Goal: Information Seeking & Learning: Learn about a topic

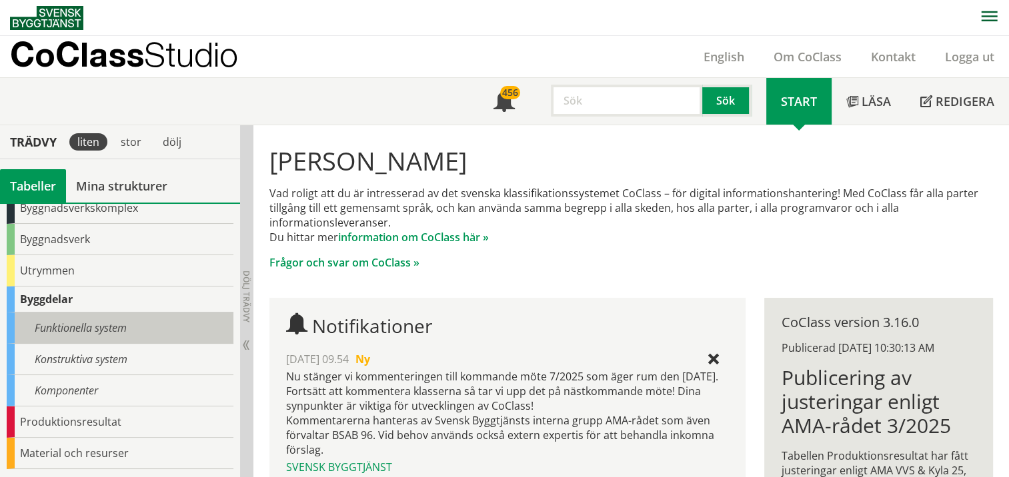
scroll to position [11, 0]
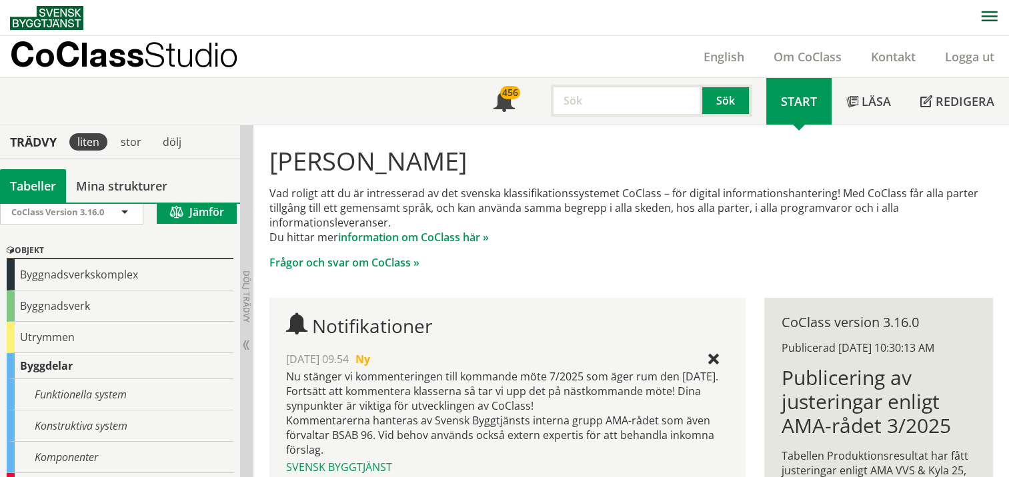
click at [53, 364] on div "Byggdelar" at bounding box center [120, 366] width 227 height 26
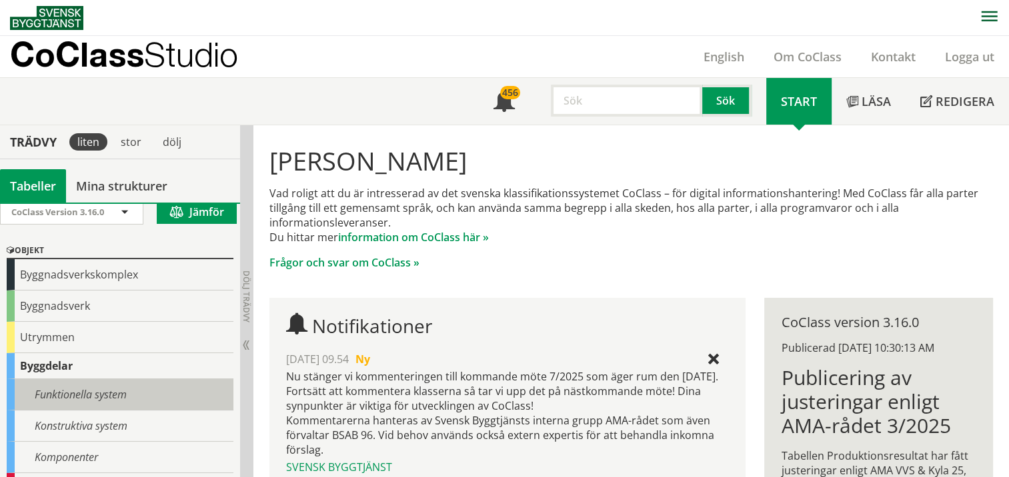
click at [59, 391] on div "Funktionella system" at bounding box center [120, 394] width 227 height 31
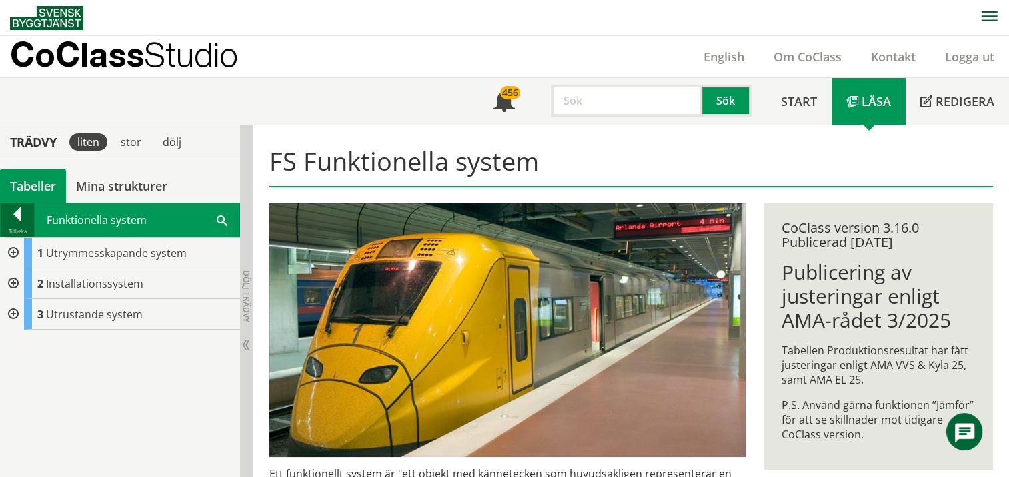
click at [6, 215] on div at bounding box center [17, 216] width 33 height 19
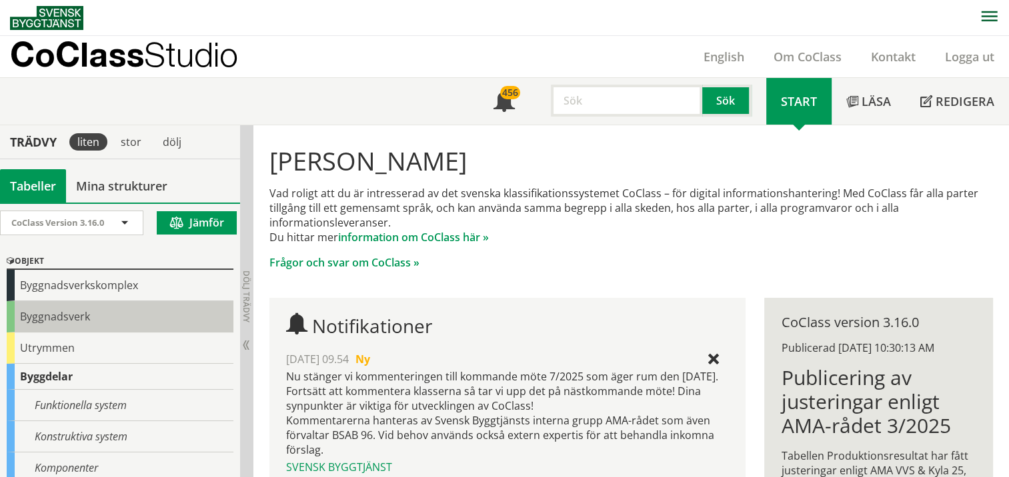
click at [33, 313] on div "Byggnadsverk" at bounding box center [120, 316] width 227 height 31
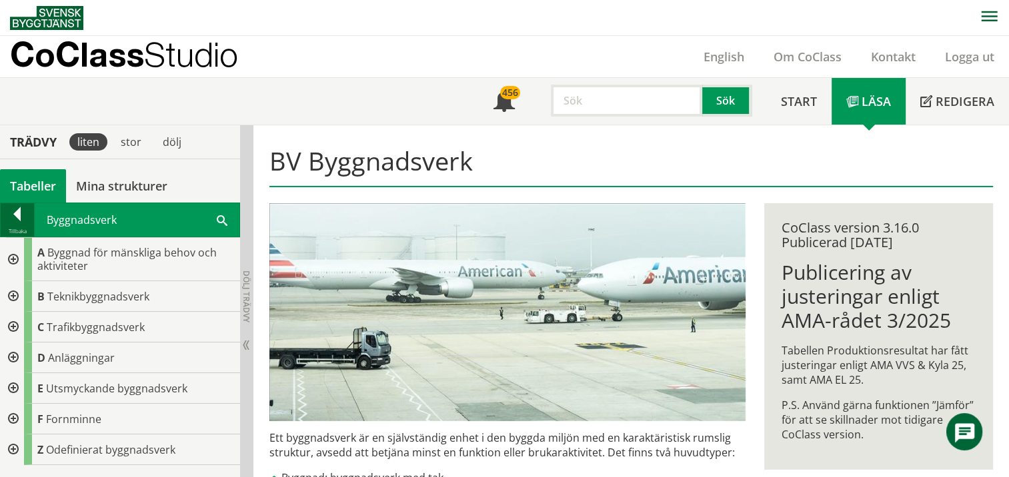
click at [21, 213] on div at bounding box center [17, 216] width 33 height 19
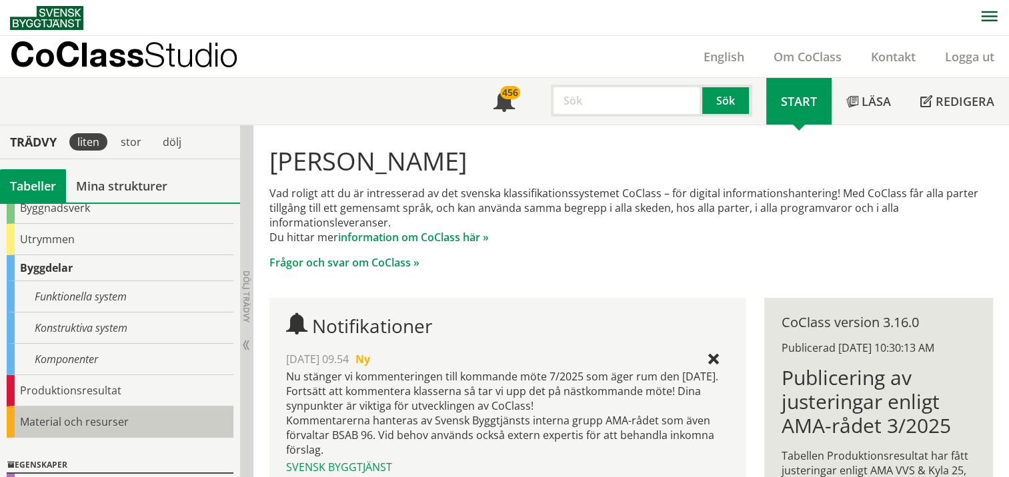
scroll to position [77, 0]
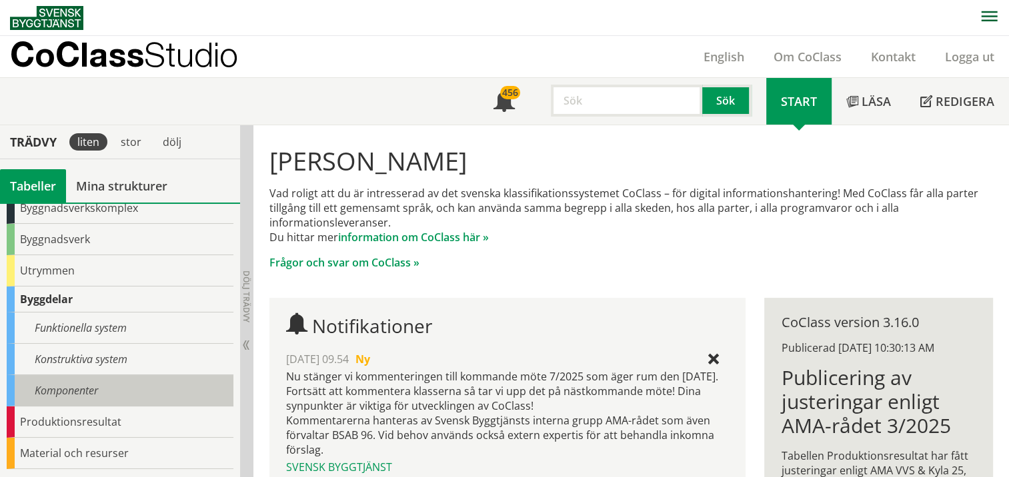
click at [25, 389] on div "Komponenter" at bounding box center [120, 390] width 227 height 31
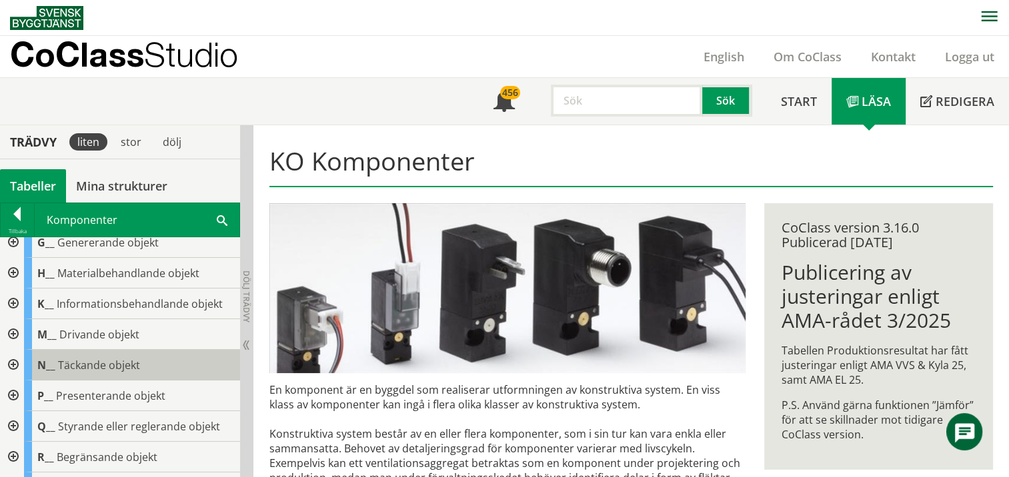
scroll to position [200, 0]
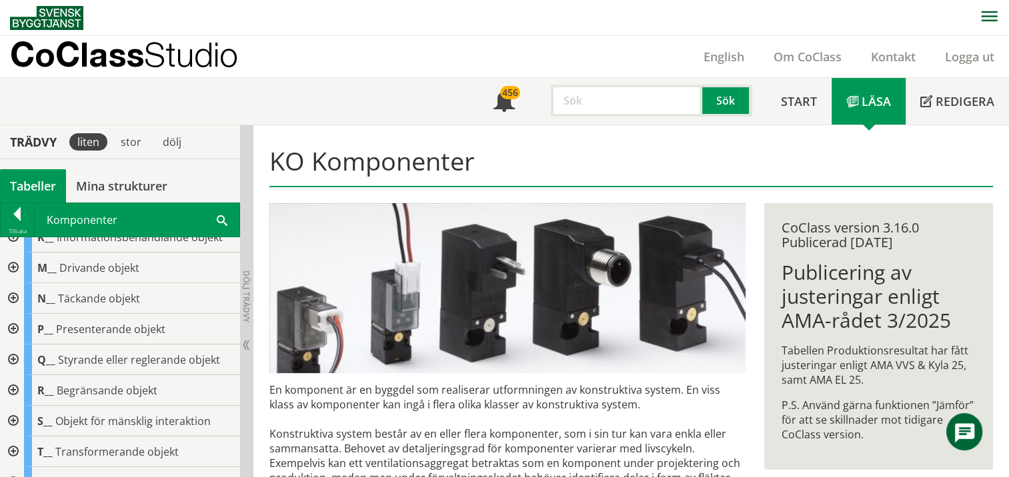
click at [18, 389] on div at bounding box center [12, 390] width 24 height 31
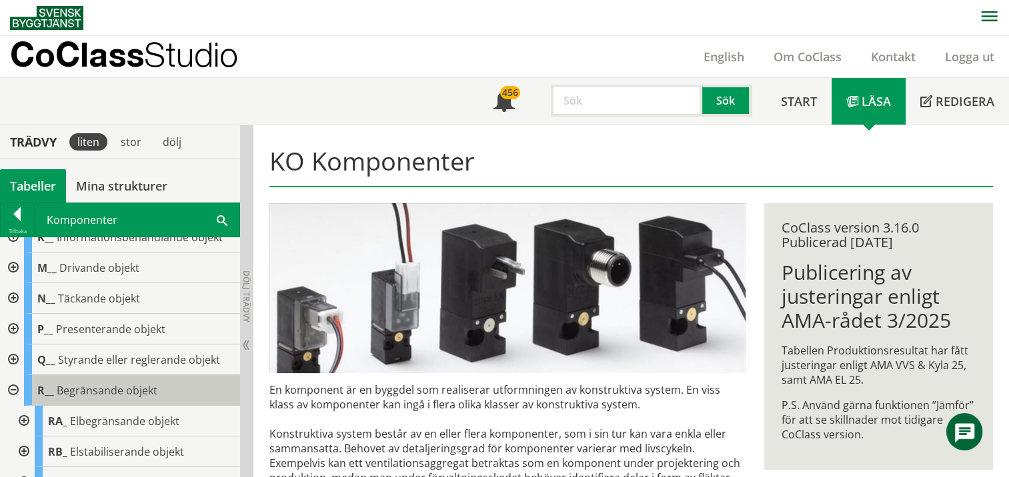
scroll to position [0, 0]
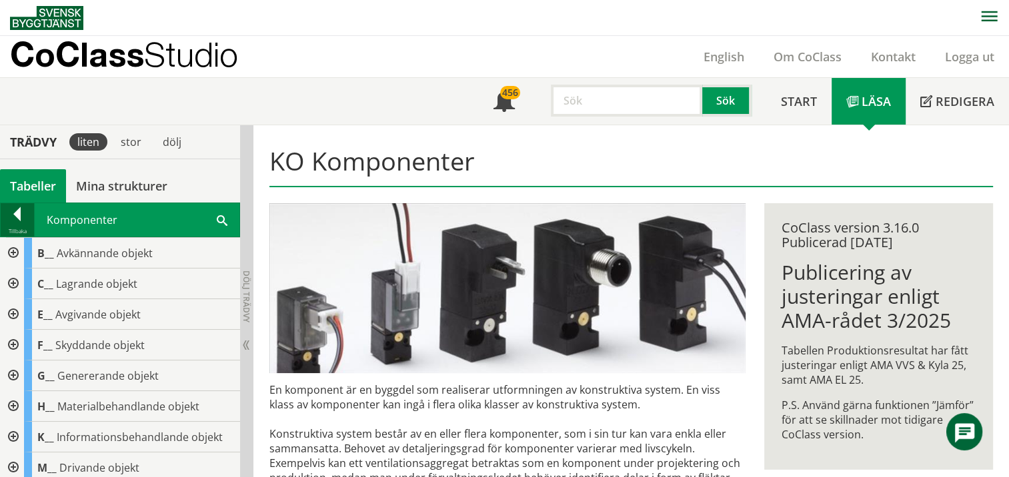
click at [18, 217] on div at bounding box center [17, 216] width 33 height 19
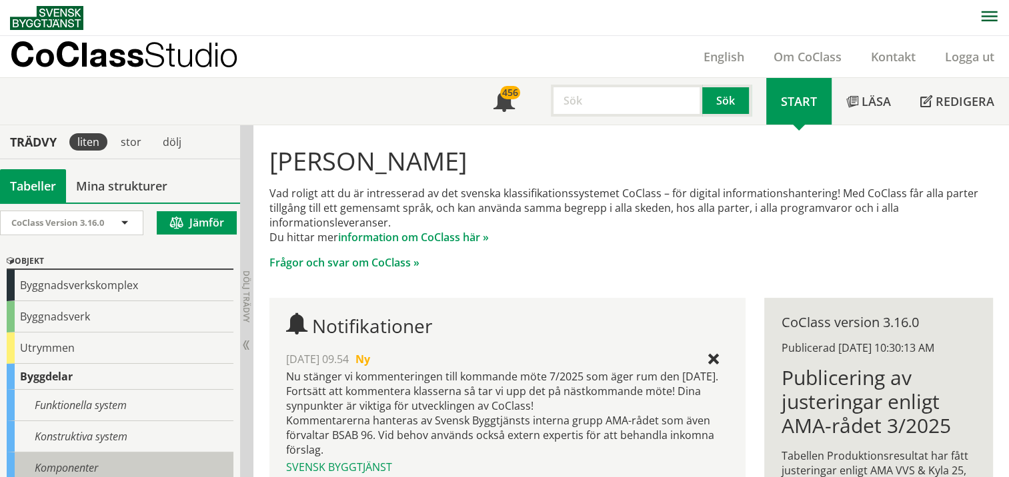
click at [61, 453] on div "Komponenter" at bounding box center [120, 468] width 227 height 31
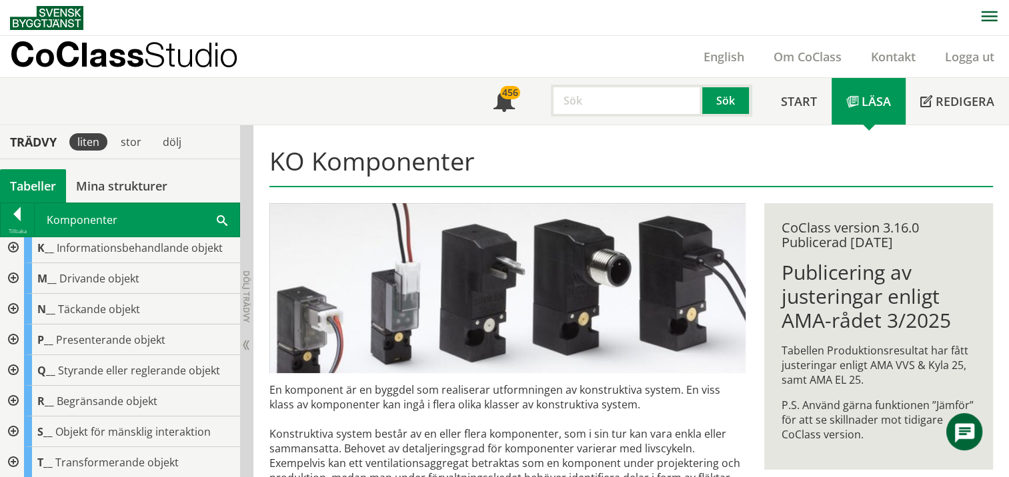
scroll to position [200, 0]
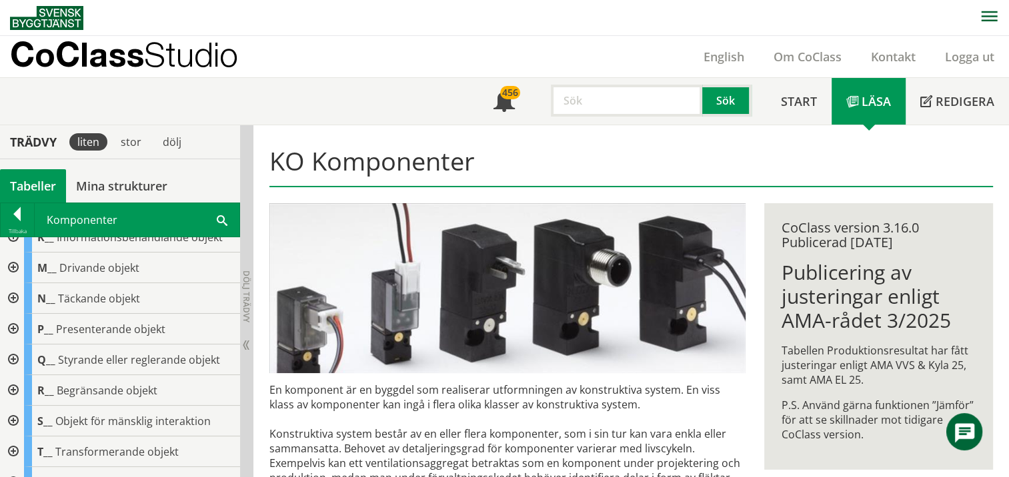
click at [14, 387] on div at bounding box center [12, 390] width 24 height 31
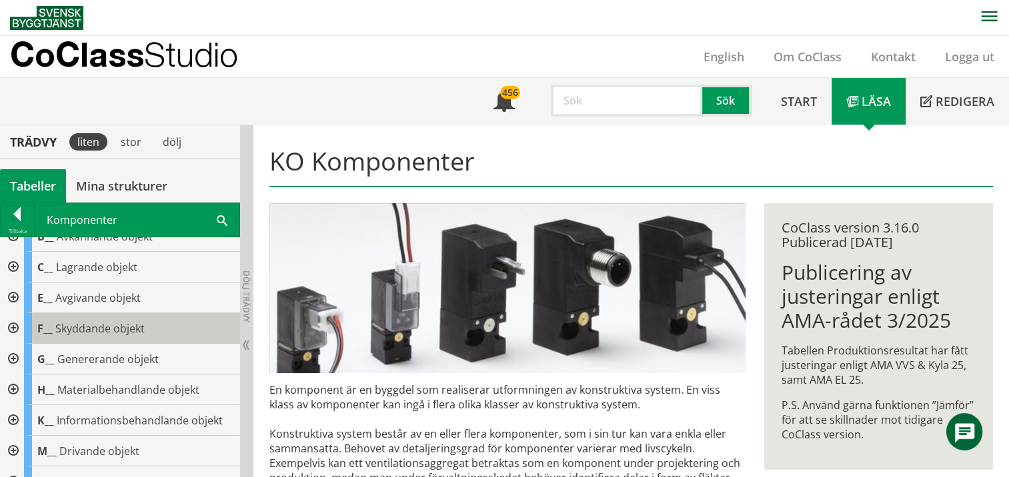
scroll to position [0, 0]
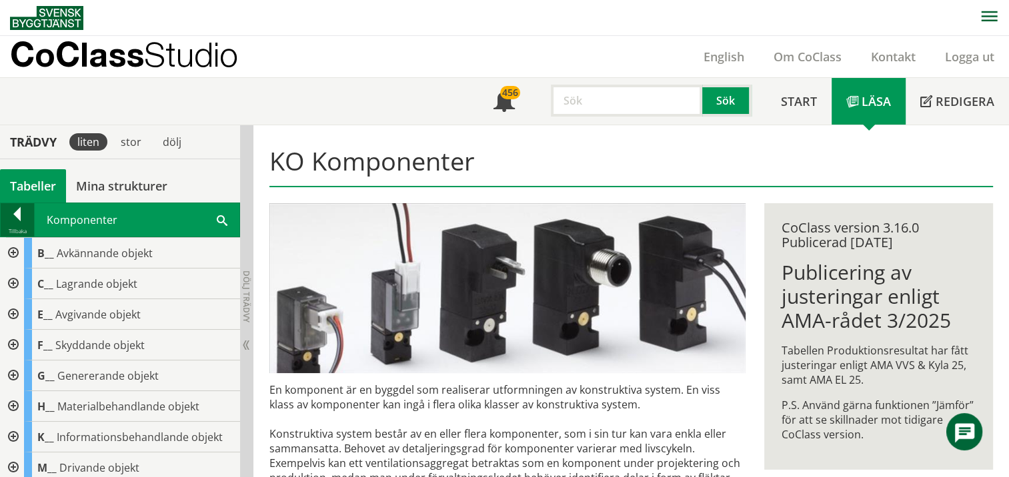
click at [19, 219] on div at bounding box center [17, 216] width 33 height 19
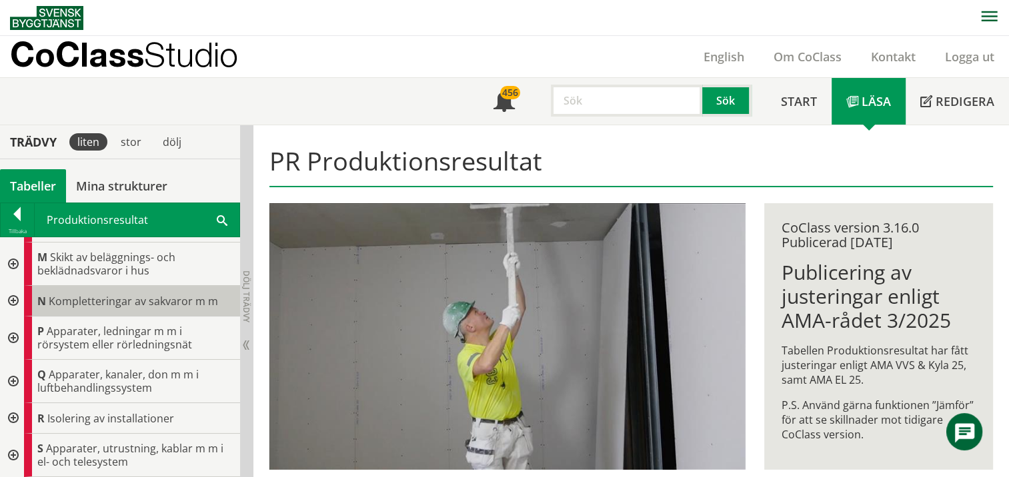
scroll to position [467, 0]
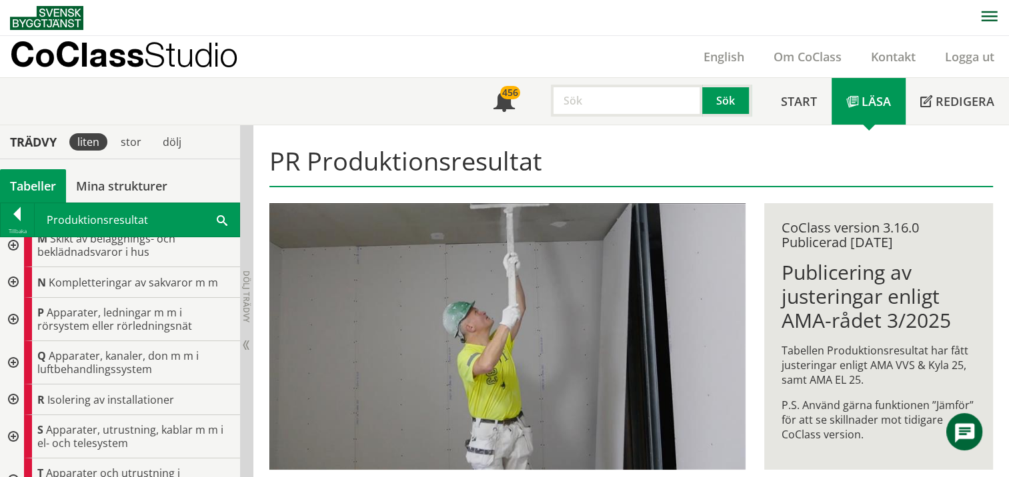
click at [15, 397] on div at bounding box center [12, 400] width 24 height 31
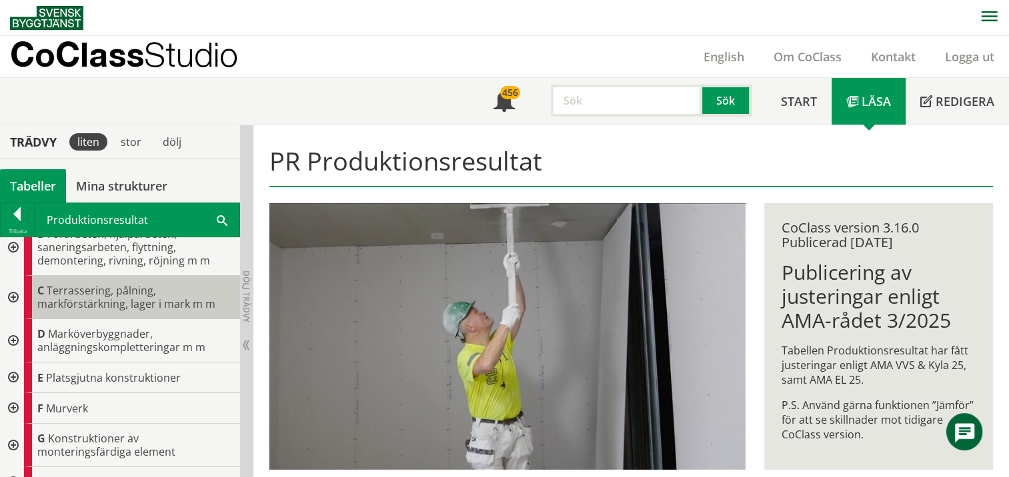
scroll to position [0, 0]
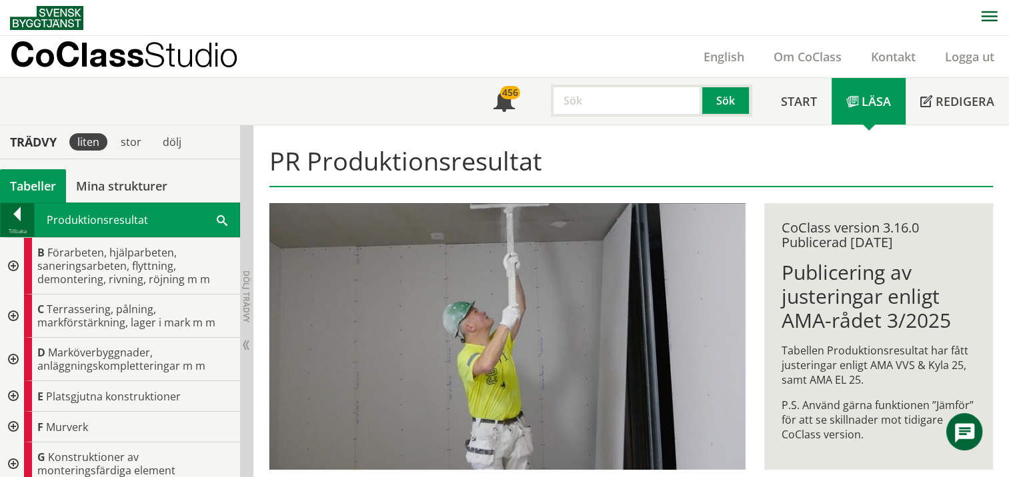
click at [24, 219] on div at bounding box center [17, 216] width 33 height 19
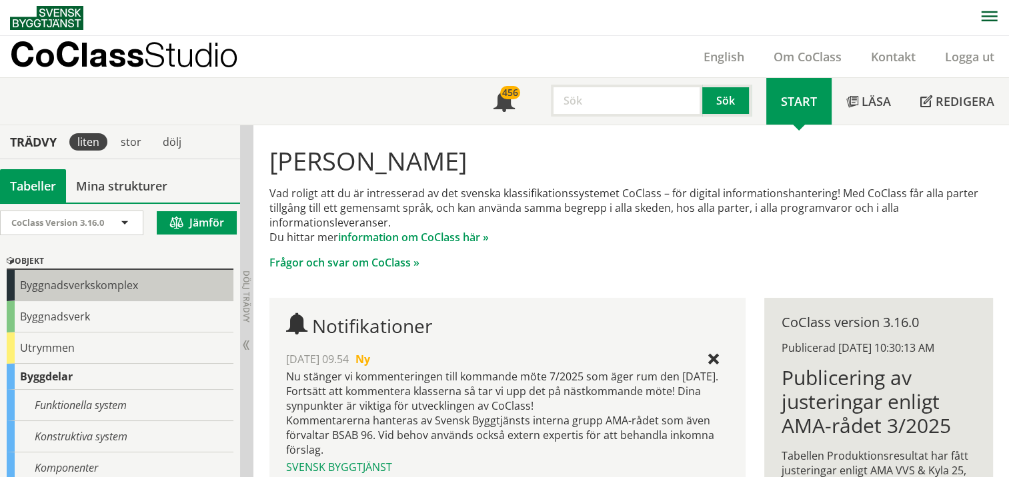
click at [99, 285] on div "Byggnadsverkskomplex" at bounding box center [120, 285] width 227 height 31
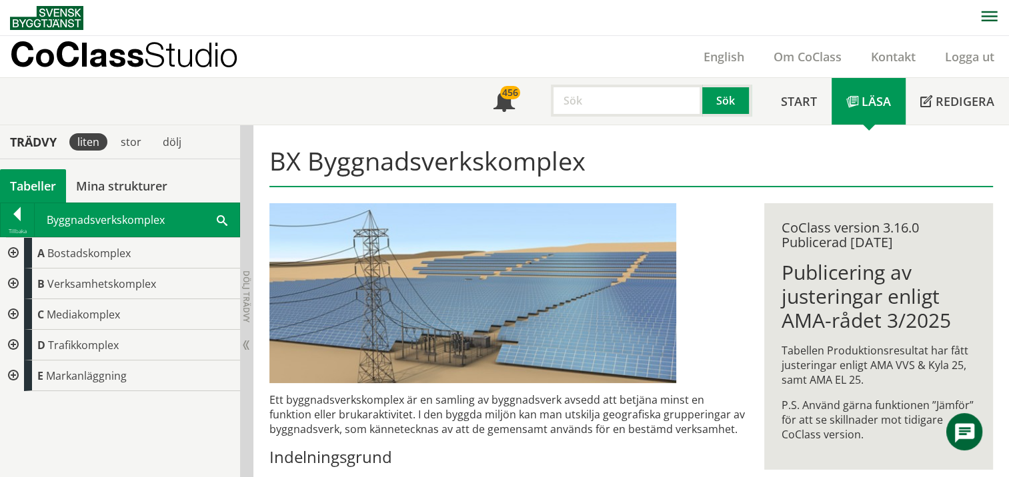
click at [12, 253] on div at bounding box center [12, 253] width 24 height 31
click at [13, 253] on div at bounding box center [12, 253] width 24 height 31
click at [20, 219] on div at bounding box center [17, 216] width 33 height 19
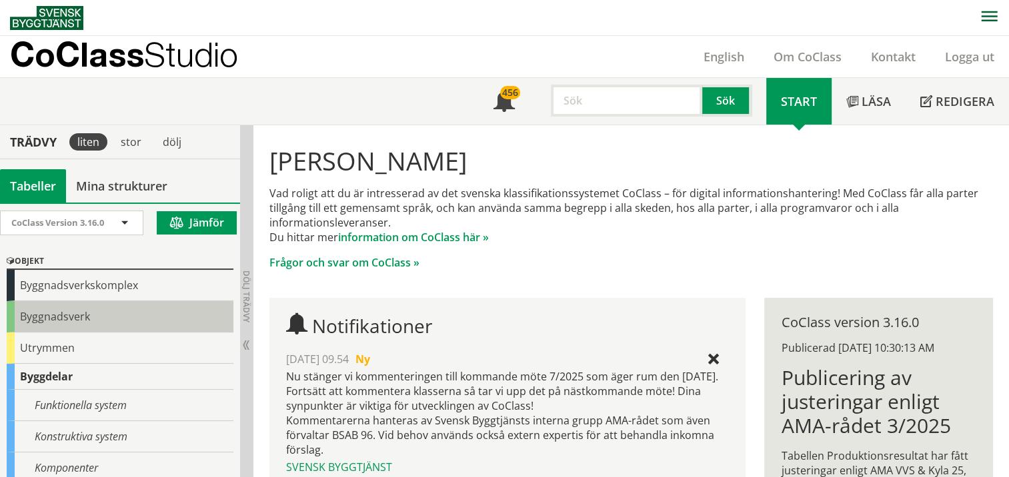
click at [22, 315] on div "Byggnadsverk" at bounding box center [120, 316] width 227 height 31
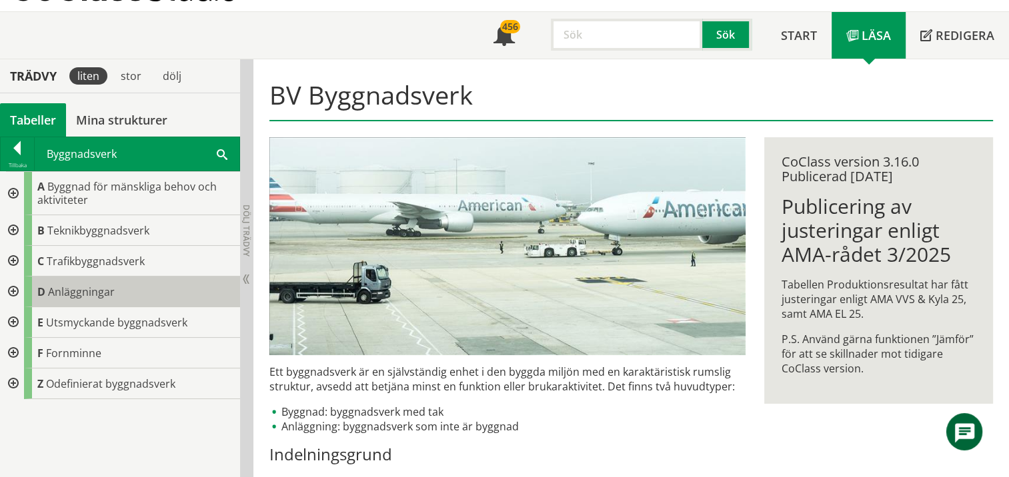
scroll to position [67, 0]
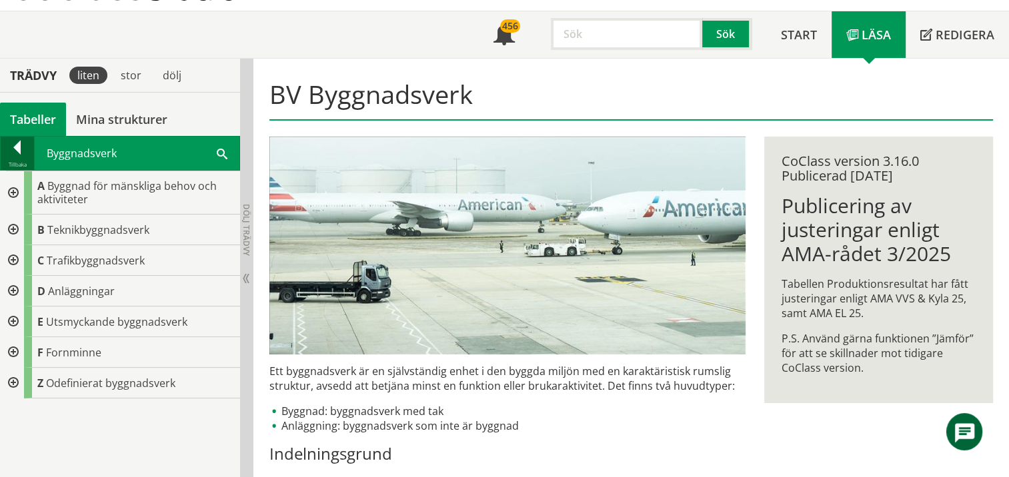
click at [21, 149] on div at bounding box center [17, 150] width 33 height 19
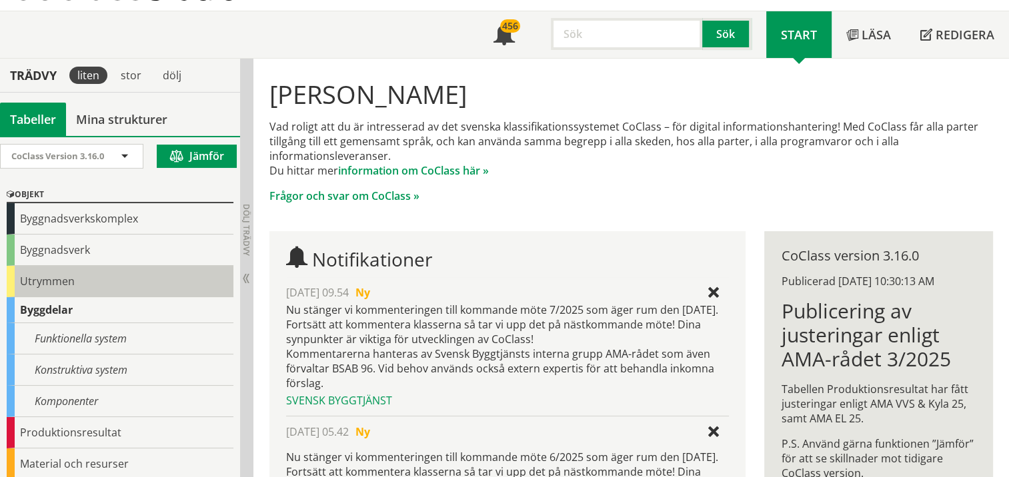
click at [60, 286] on div "Utrymmen" at bounding box center [120, 281] width 227 height 31
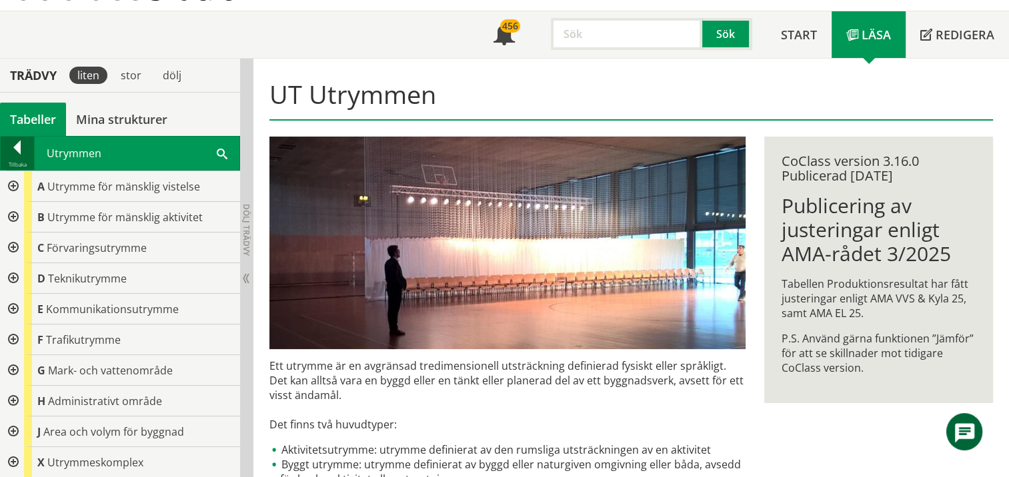
click at [21, 152] on div at bounding box center [17, 150] width 33 height 19
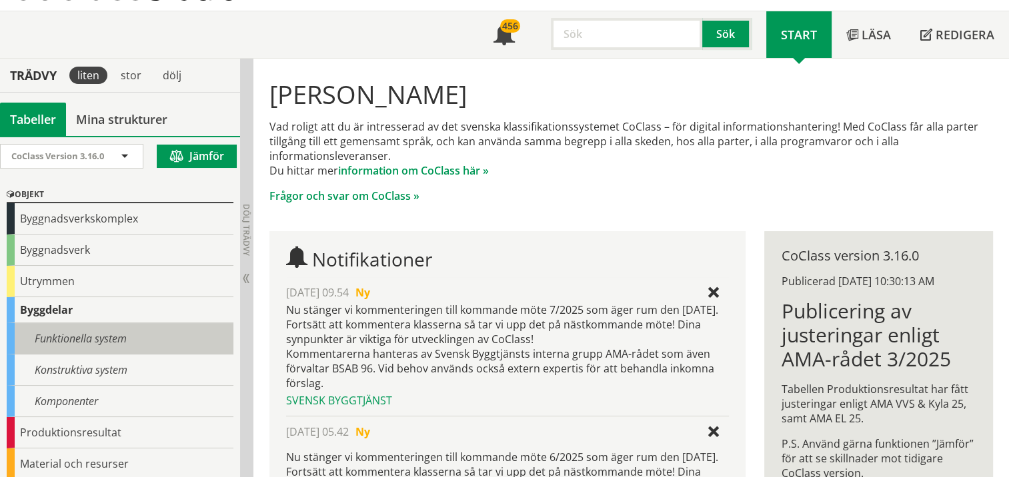
click at [66, 332] on div "Funktionella system" at bounding box center [120, 338] width 227 height 31
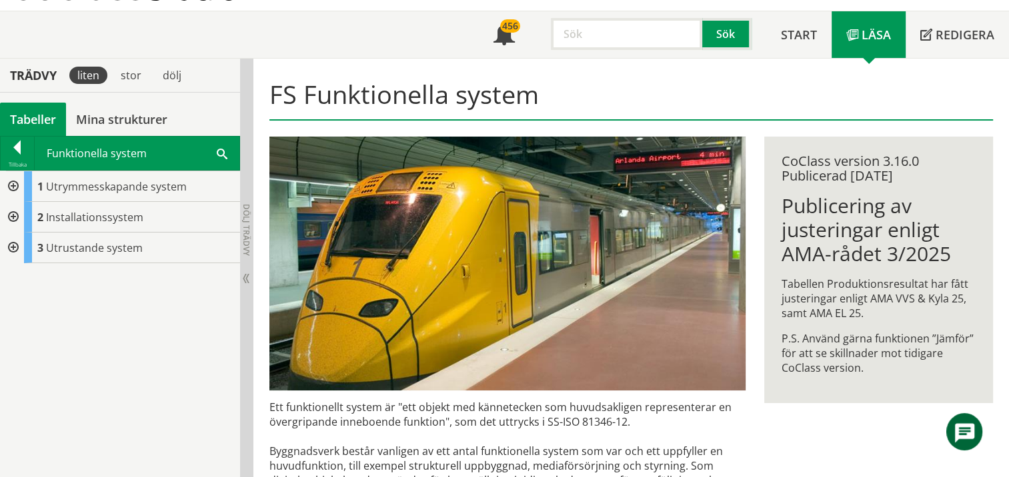
click at [13, 187] on div at bounding box center [12, 186] width 24 height 31
click at [23, 152] on div at bounding box center [17, 150] width 33 height 19
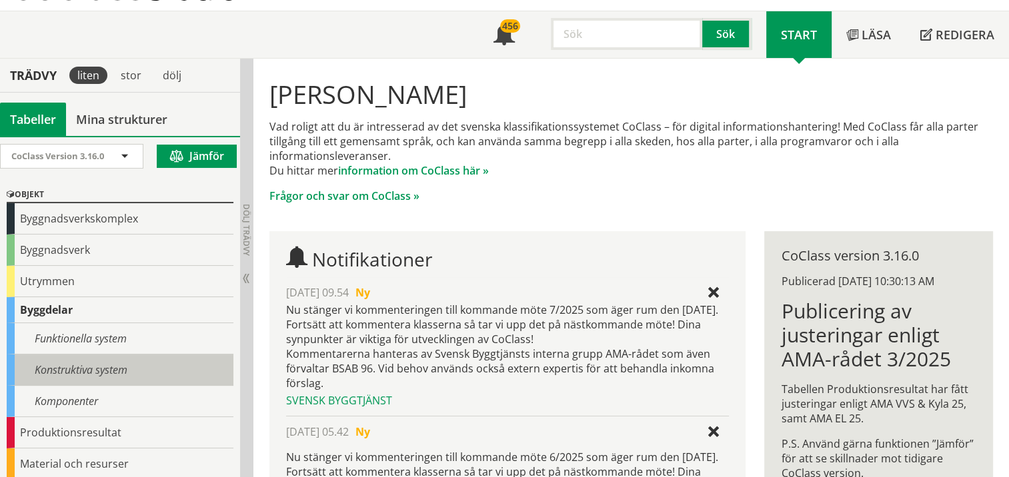
click at [91, 363] on div "Konstruktiva system" at bounding box center [120, 370] width 227 height 31
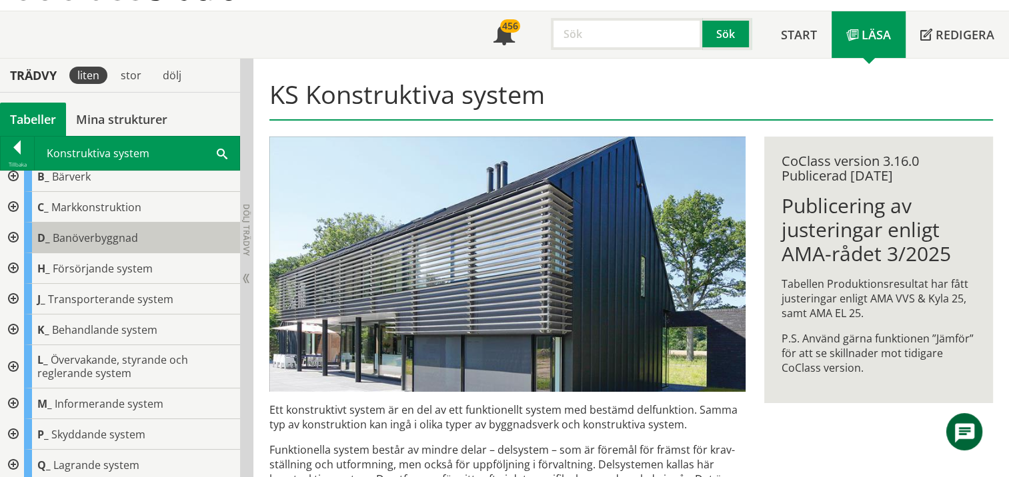
scroll to position [73, 0]
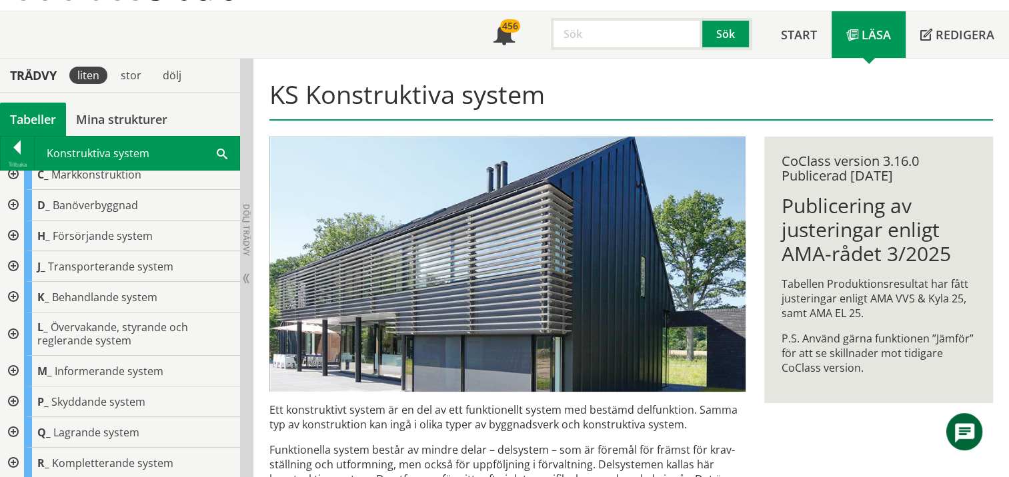
click at [11, 463] on div at bounding box center [12, 463] width 24 height 31
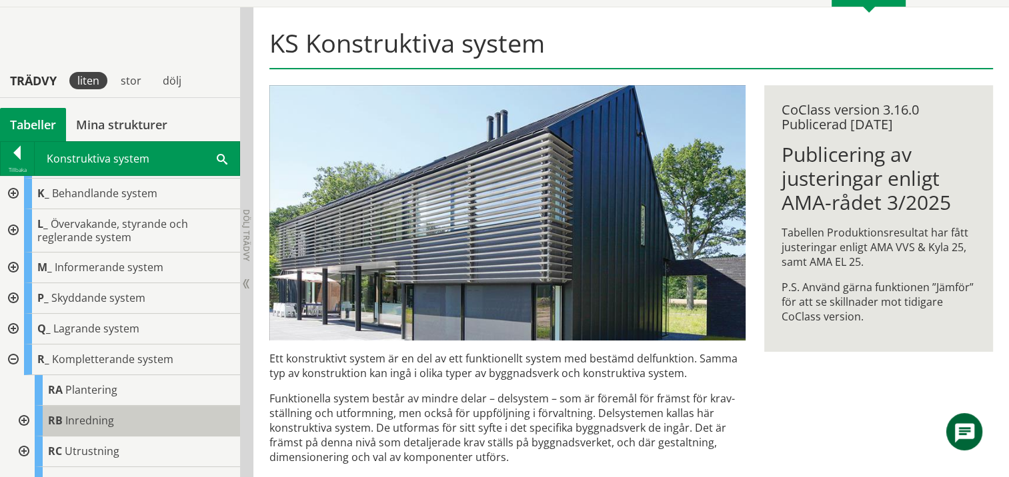
scroll to position [181, 0]
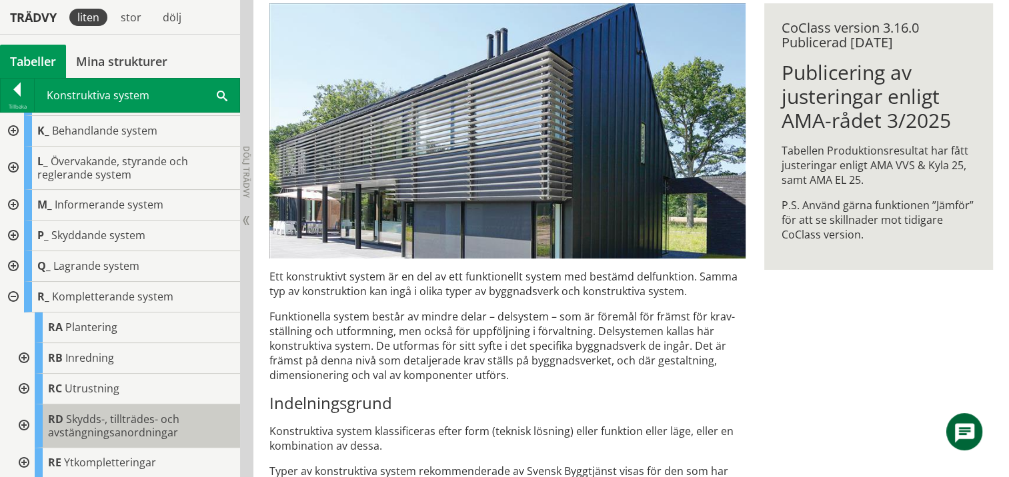
click at [125, 422] on span "Skydds-, tillträdes- och avstängningsanordningar" at bounding box center [113, 426] width 131 height 28
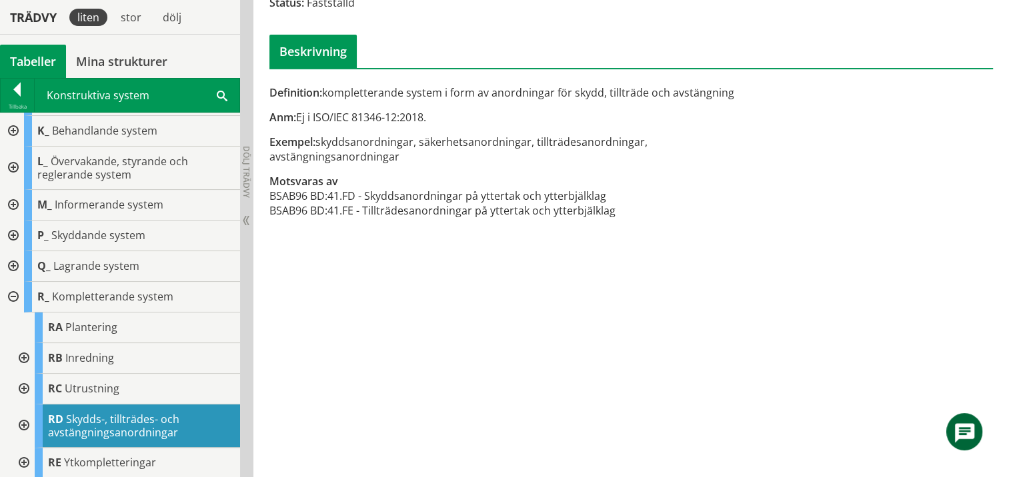
click at [27, 422] on div at bounding box center [23, 426] width 24 height 43
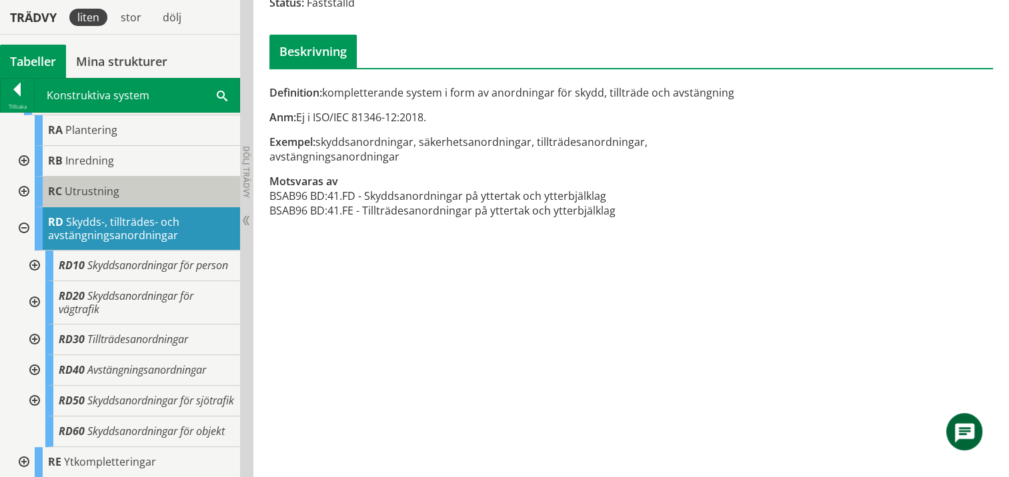
scroll to position [349, 0]
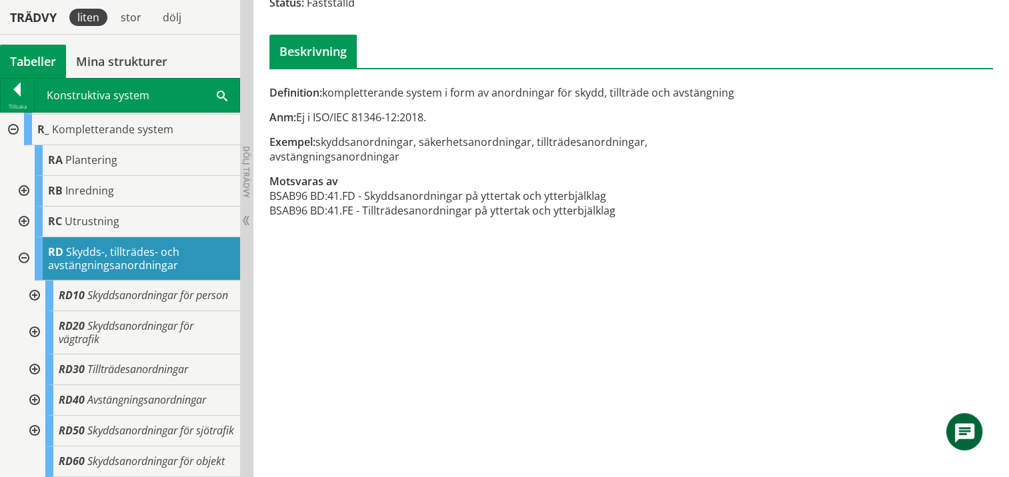
click at [25, 216] on div at bounding box center [23, 222] width 24 height 31
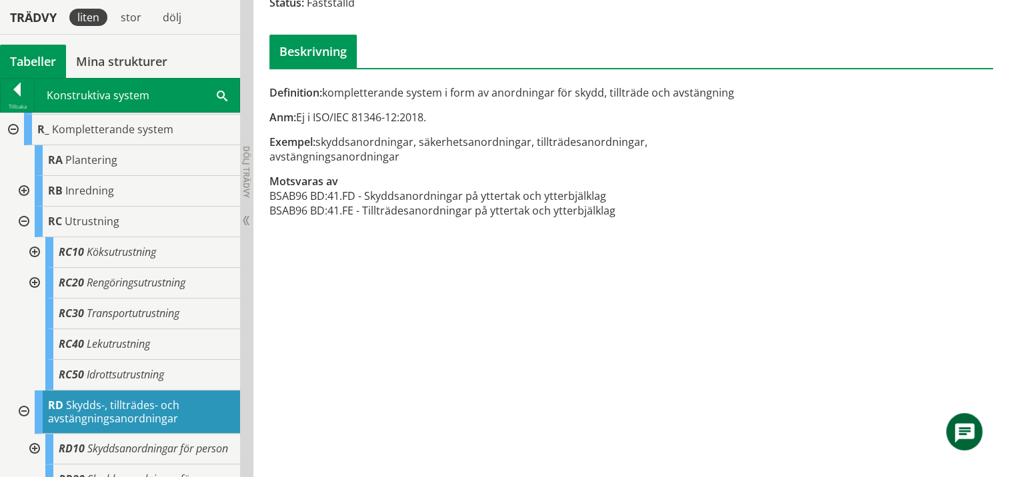
click at [23, 188] on div at bounding box center [23, 191] width 24 height 31
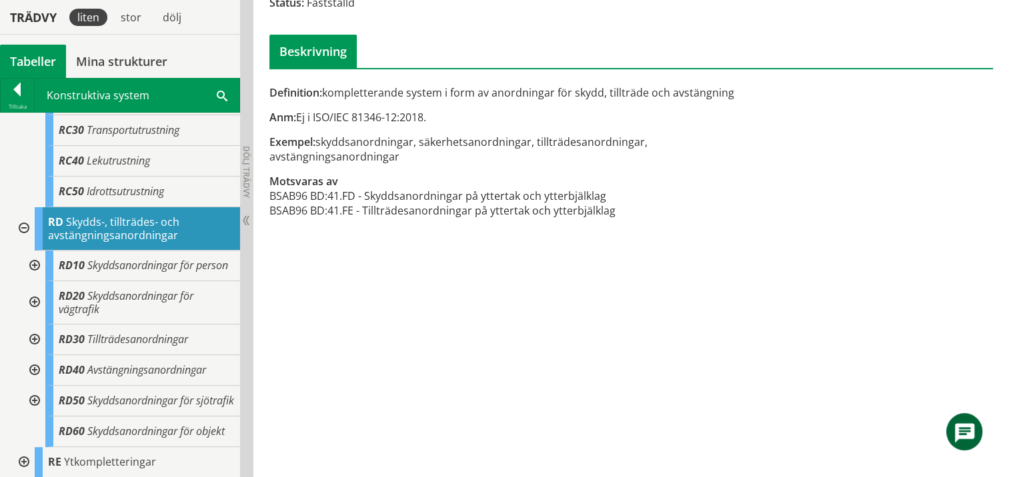
scroll to position [814, 0]
click at [27, 461] on div at bounding box center [23, 462] width 24 height 31
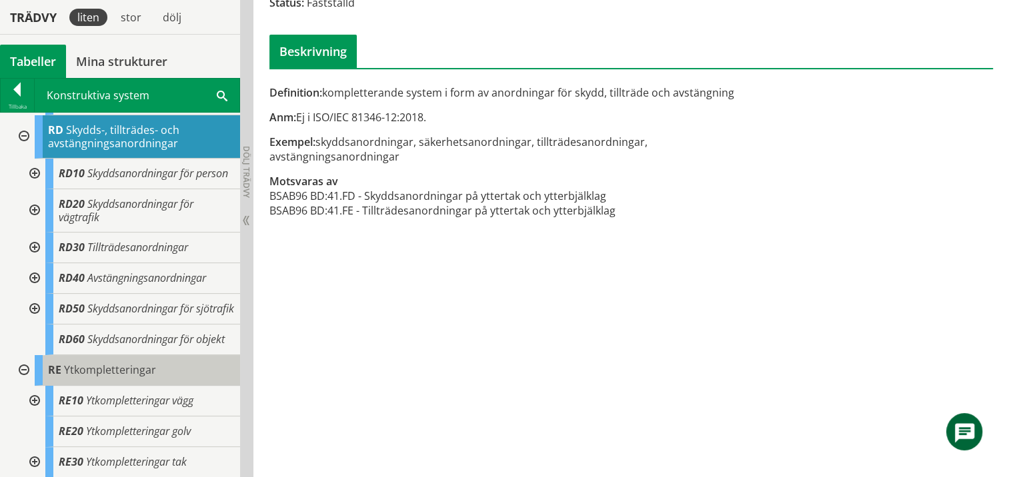
scroll to position [906, 0]
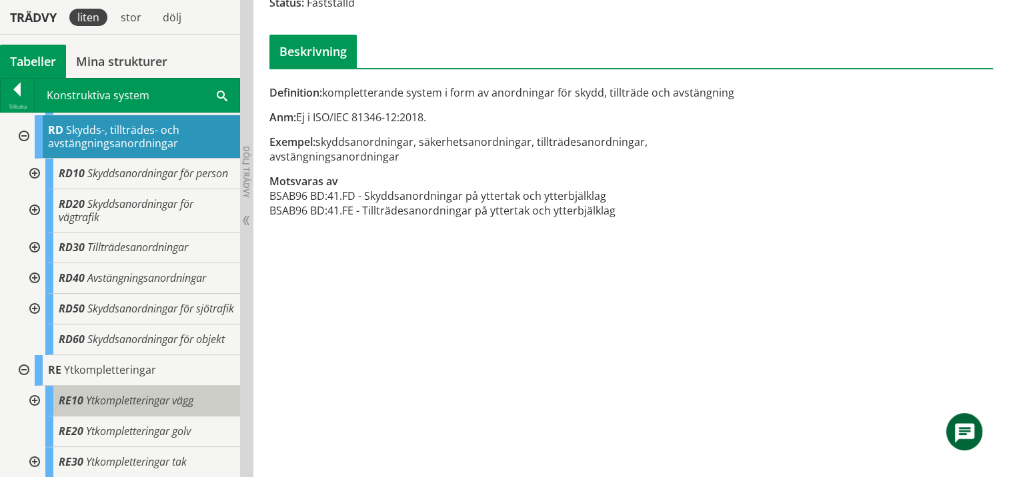
click at [112, 403] on span "Ytkompletteringar vägg" at bounding box center [139, 400] width 107 height 15
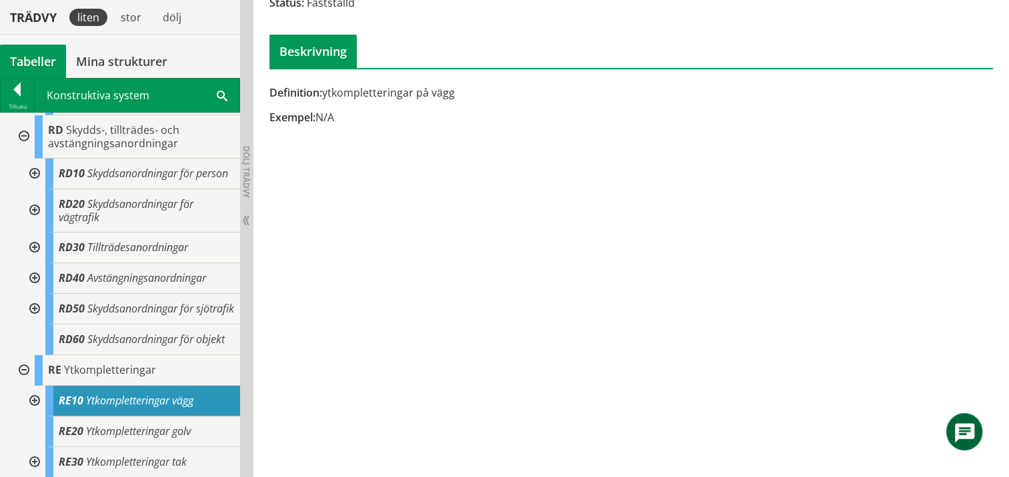
click at [32, 395] on div at bounding box center [33, 401] width 24 height 31
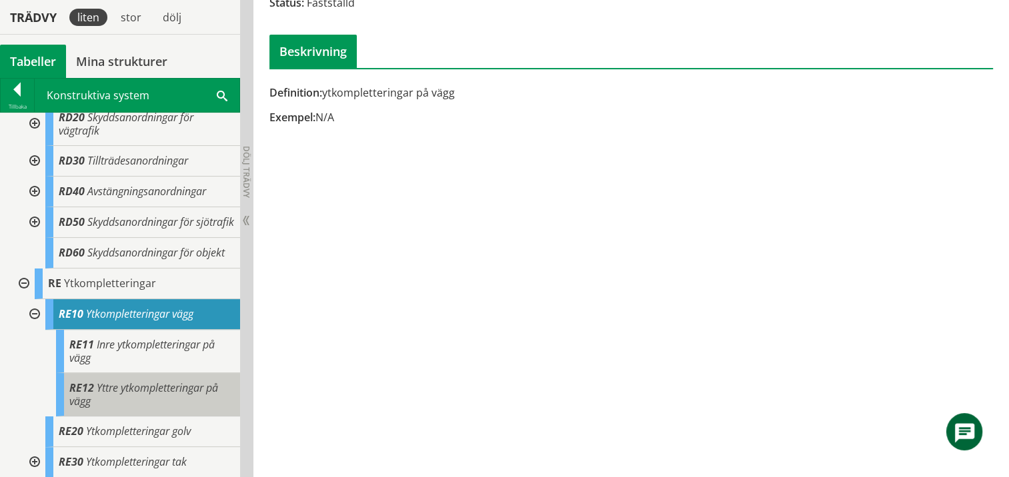
scroll to position [992, 0]
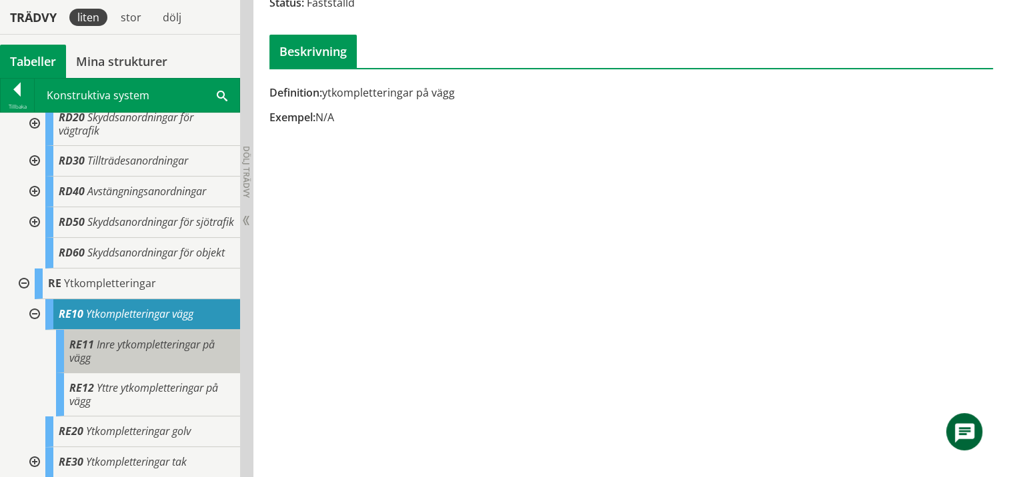
click at [159, 357] on div "RE11 Inre ytkompletteringar på vägg" at bounding box center [148, 351] width 184 height 43
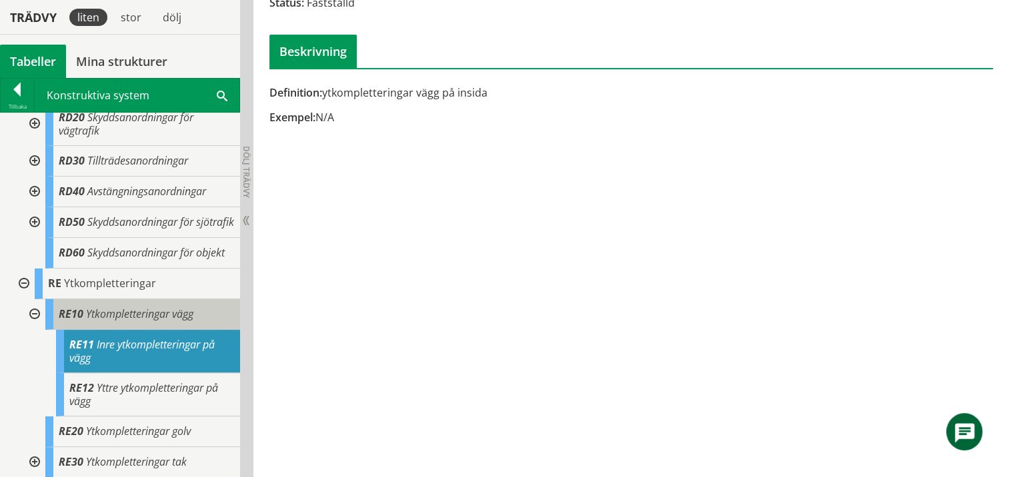
click at [152, 318] on span "Ytkompletteringar vägg" at bounding box center [139, 314] width 107 height 15
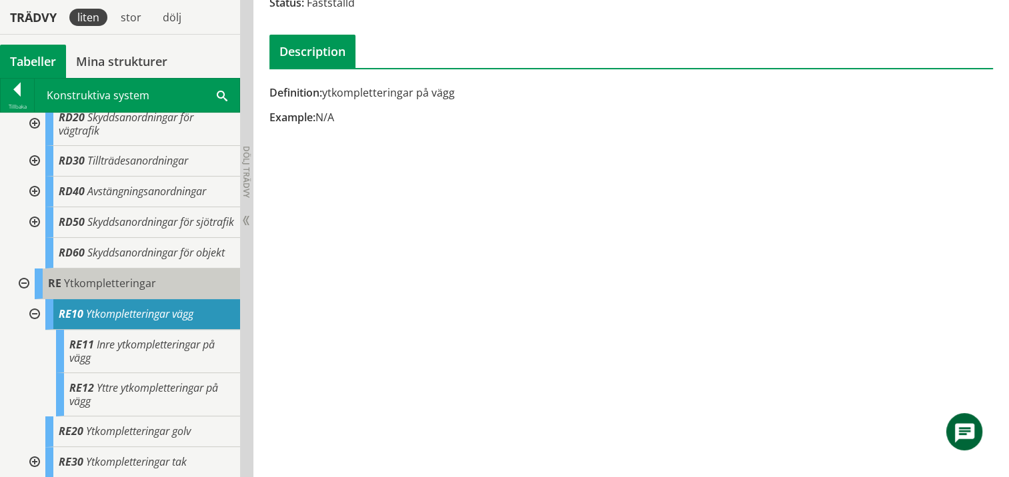
click at [145, 288] on span "Ytkompletteringar" at bounding box center [110, 283] width 92 height 15
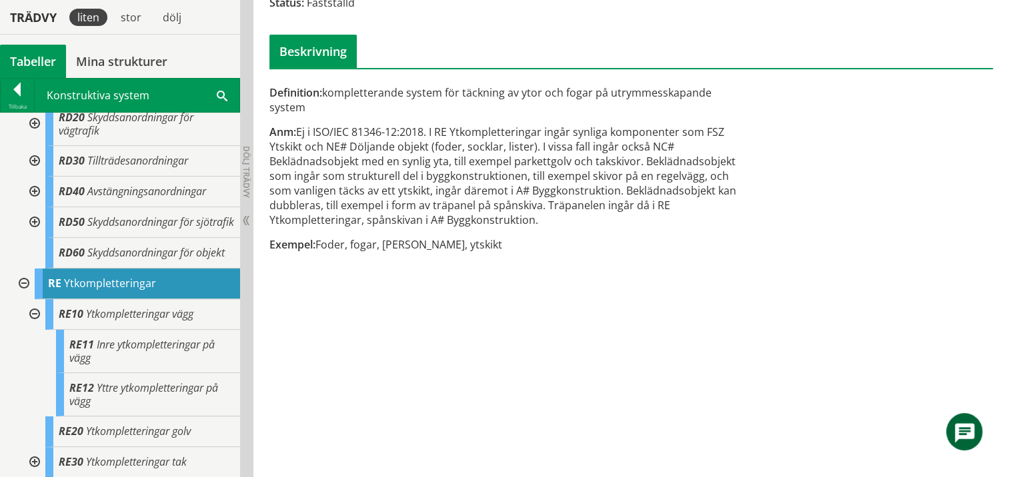
click at [33, 457] on div at bounding box center [33, 462] width 24 height 31
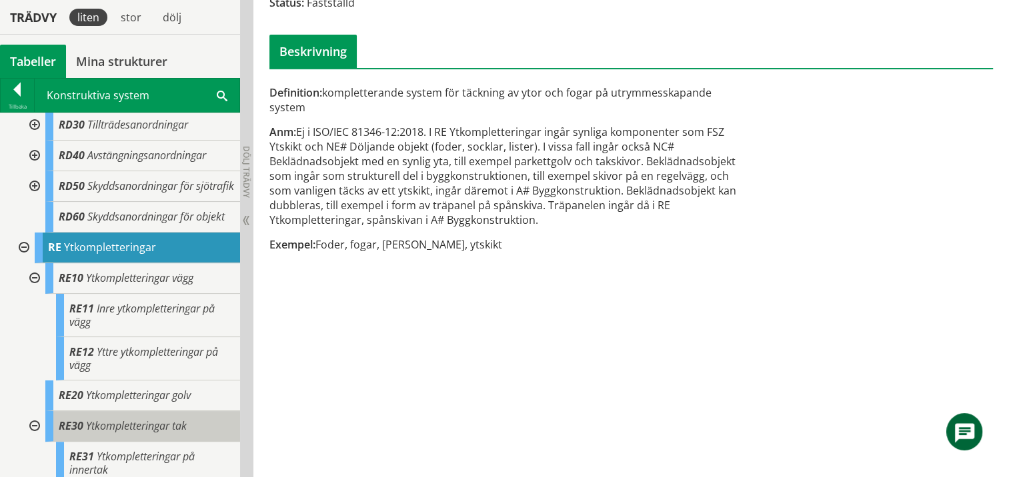
scroll to position [1079, 0]
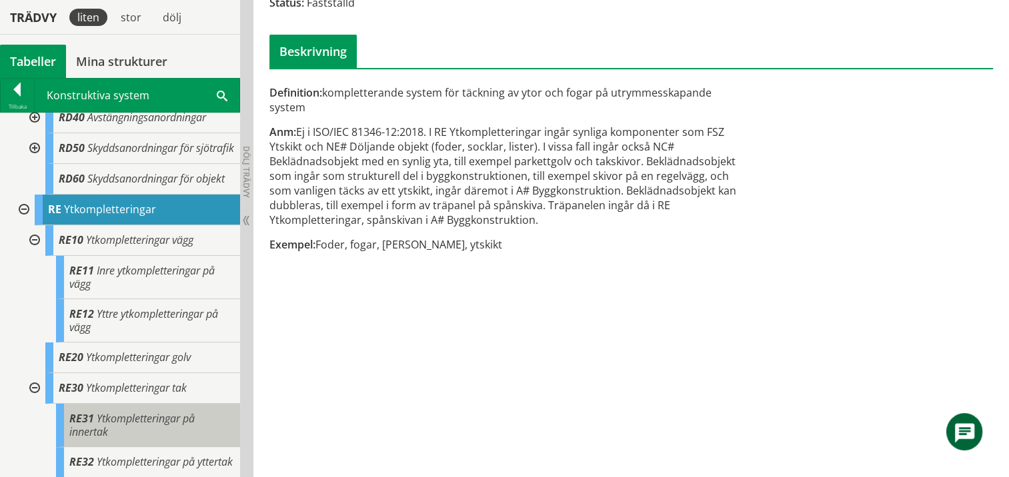
click at [154, 411] on span "Ytkompletteringar på innertak" at bounding box center [131, 425] width 125 height 28
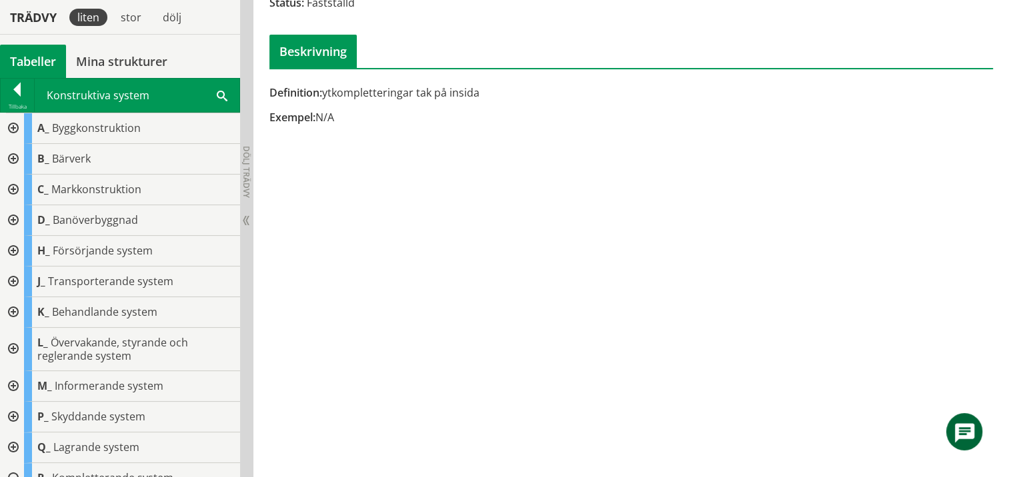
click at [12, 155] on div at bounding box center [12, 159] width 24 height 31
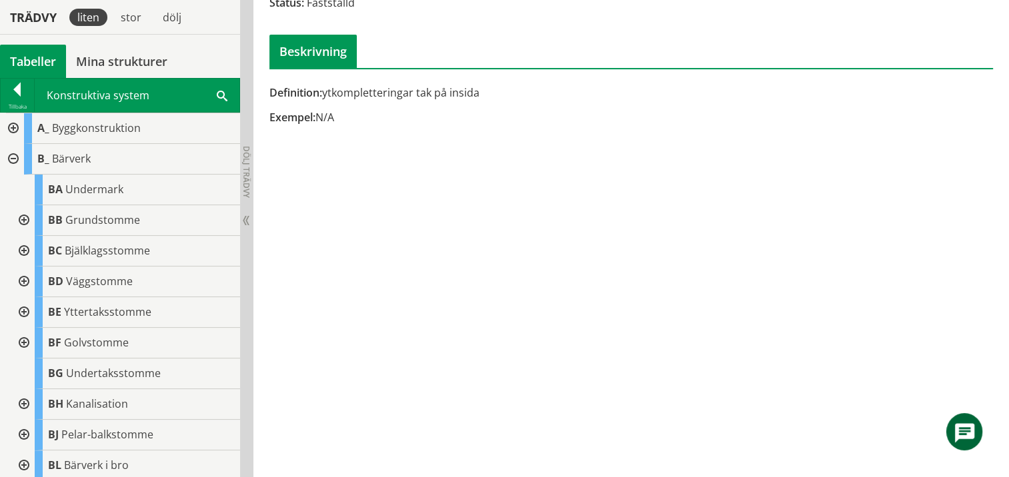
click at [17, 153] on div at bounding box center [12, 159] width 24 height 31
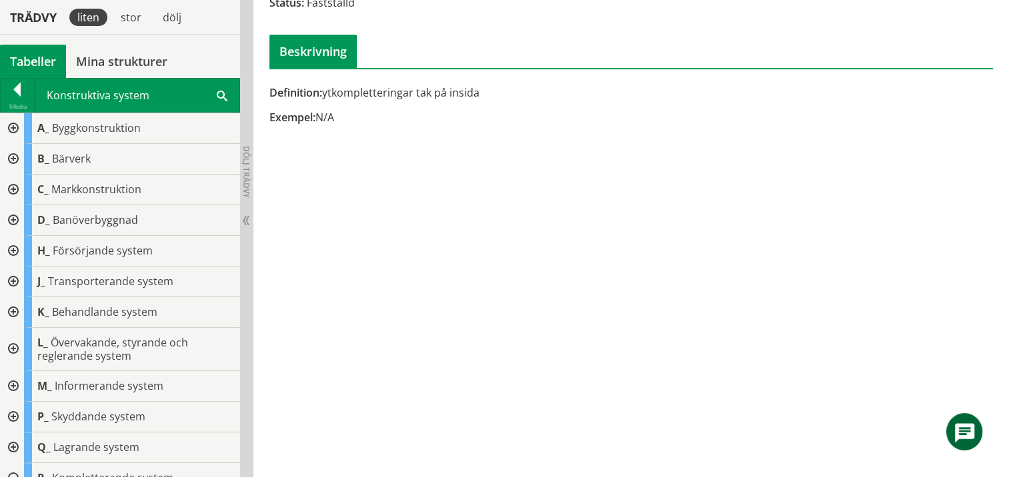
click at [16, 120] on div at bounding box center [12, 128] width 24 height 31
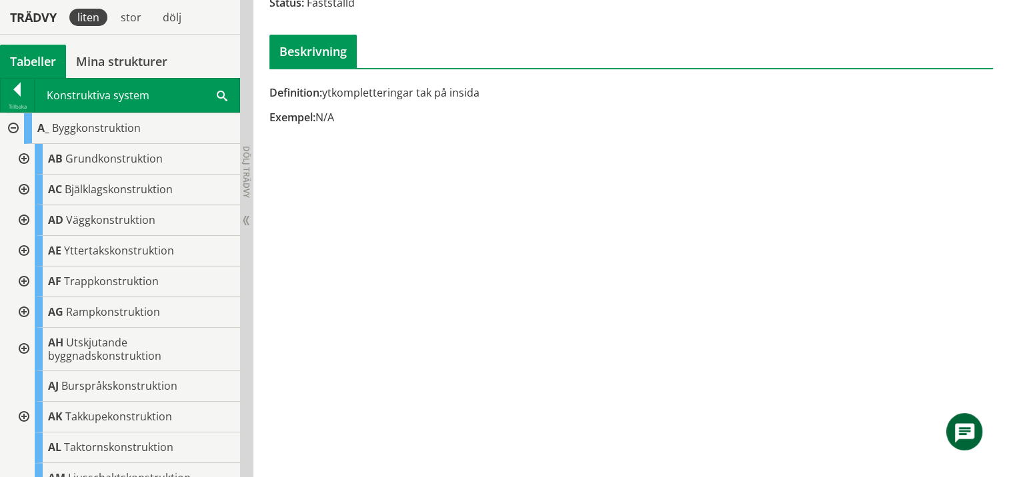
click at [24, 217] on div at bounding box center [23, 220] width 24 height 31
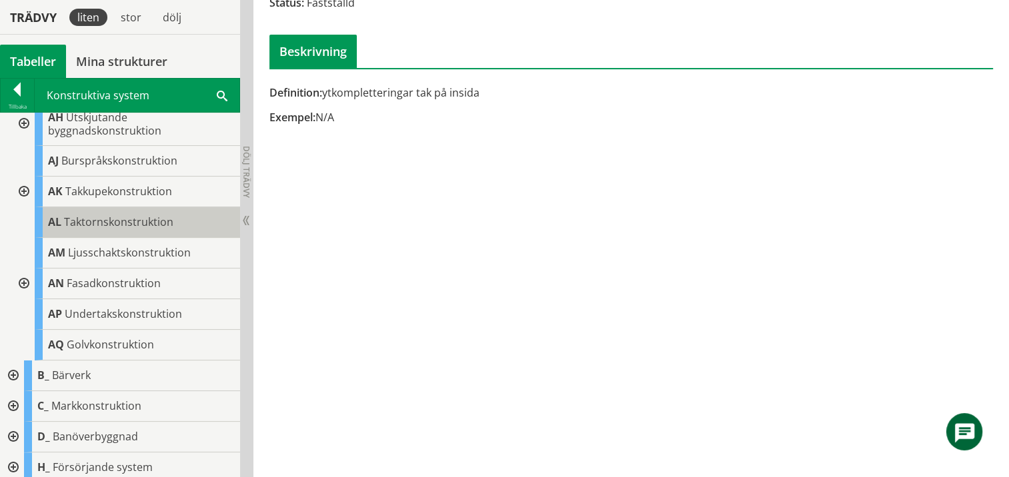
scroll to position [533, 0]
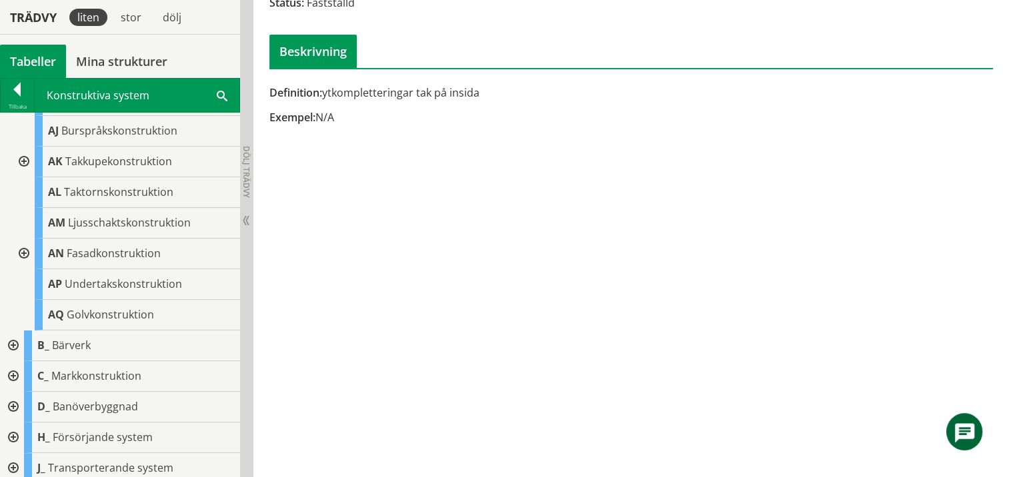
click at [24, 247] on div at bounding box center [23, 254] width 24 height 31
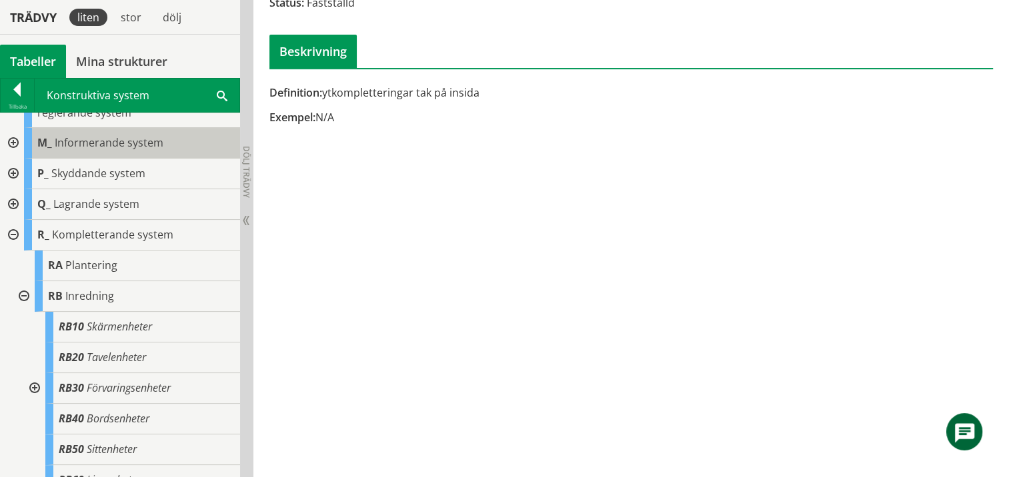
scroll to position [1000, 0]
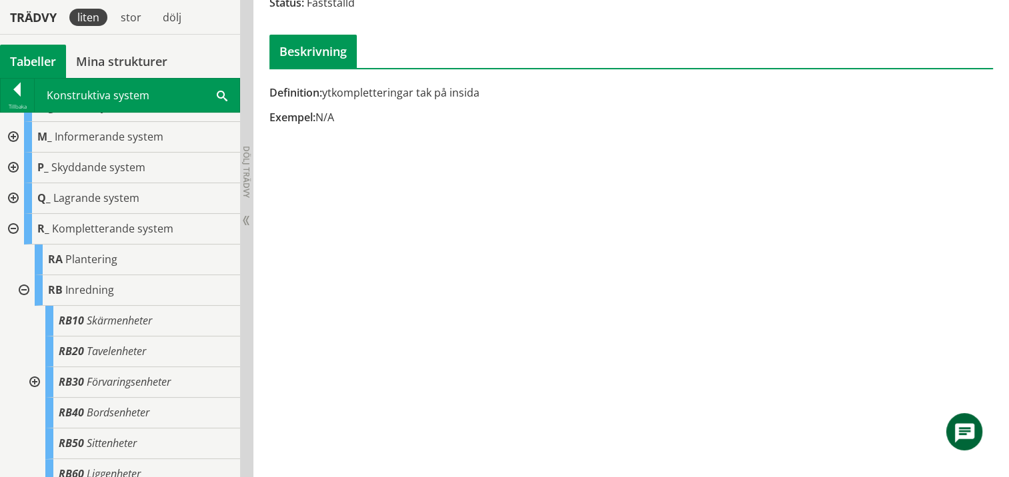
click at [11, 224] on div at bounding box center [12, 229] width 24 height 31
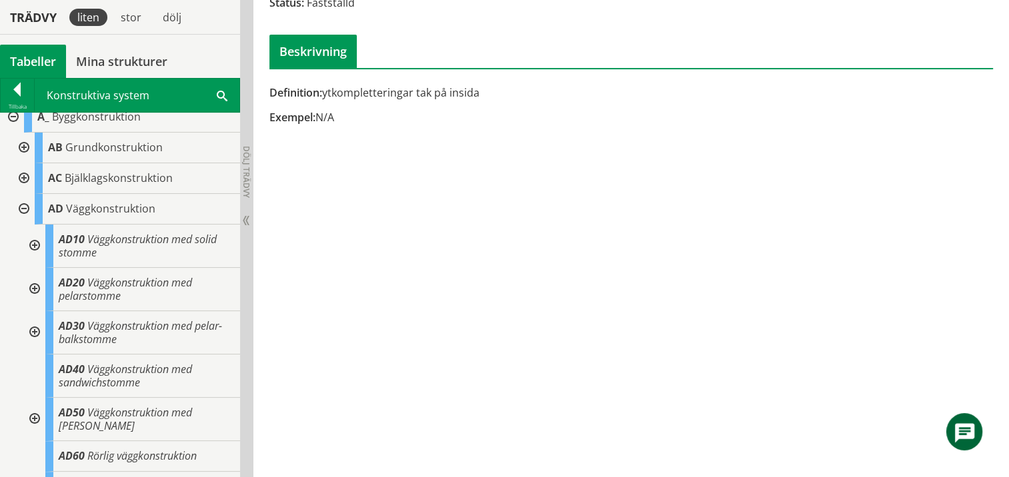
scroll to position [0, 0]
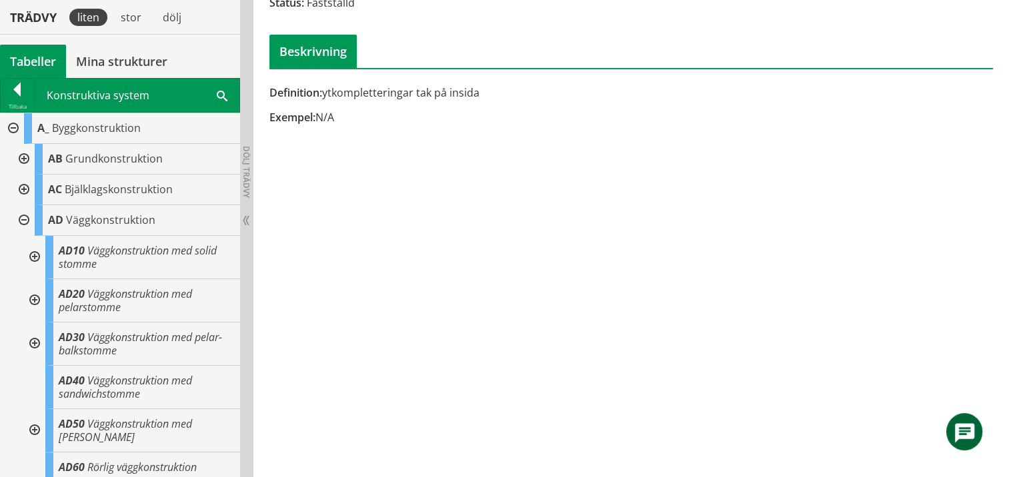
click at [27, 216] on div at bounding box center [23, 220] width 24 height 31
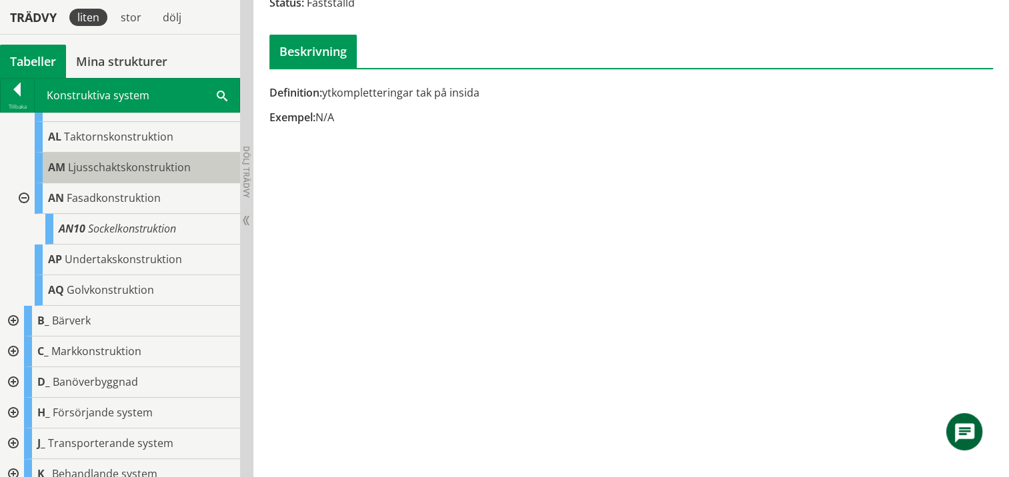
scroll to position [333, 0]
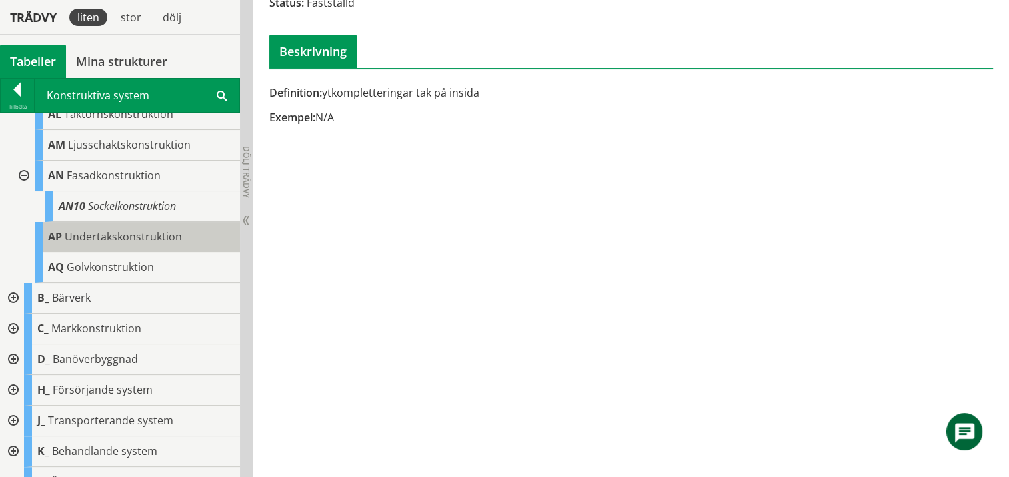
click at [144, 234] on span "Undertakskonstruktion" at bounding box center [123, 236] width 117 height 15
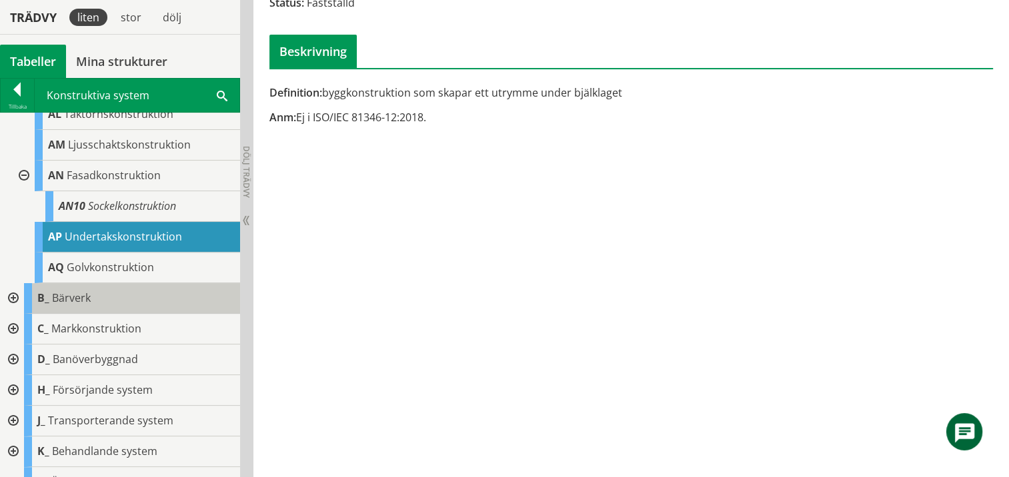
scroll to position [400, 0]
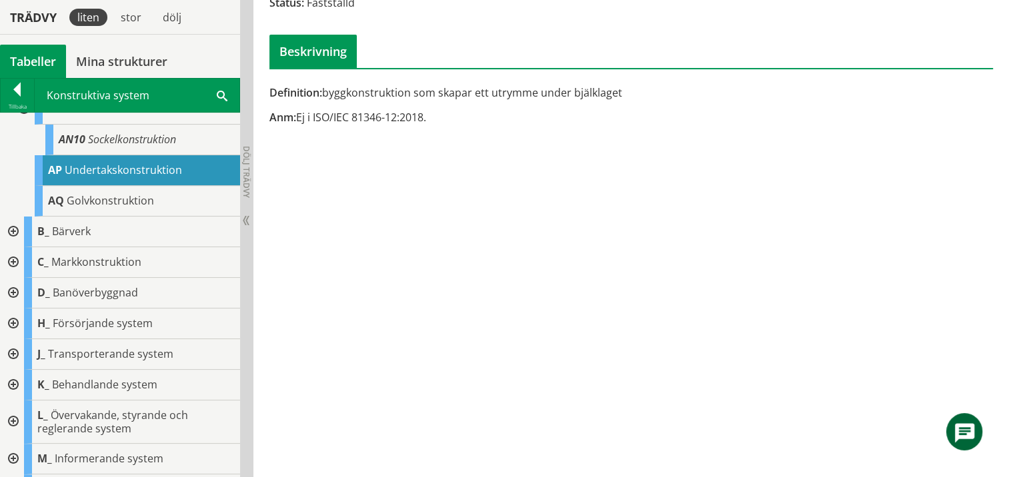
click at [2, 227] on div at bounding box center [12, 232] width 24 height 31
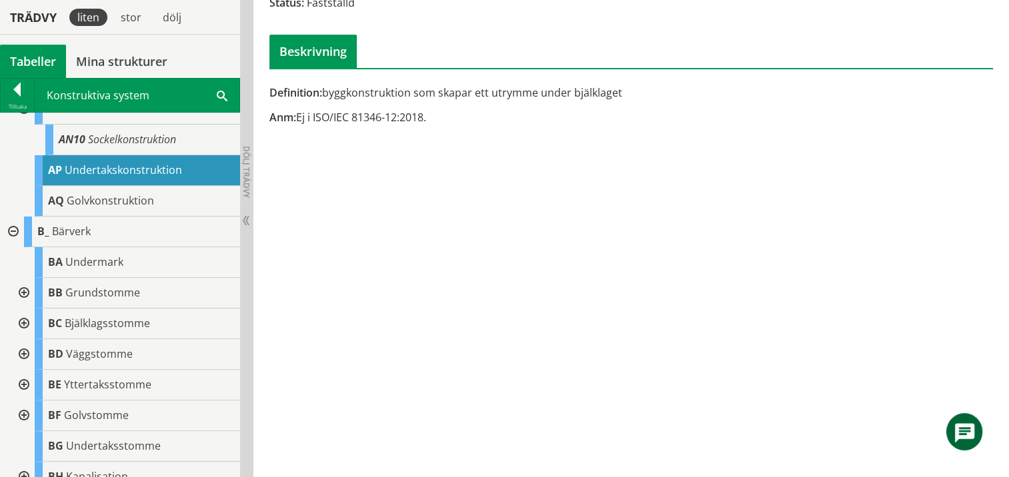
click at [14, 229] on div at bounding box center [12, 232] width 24 height 31
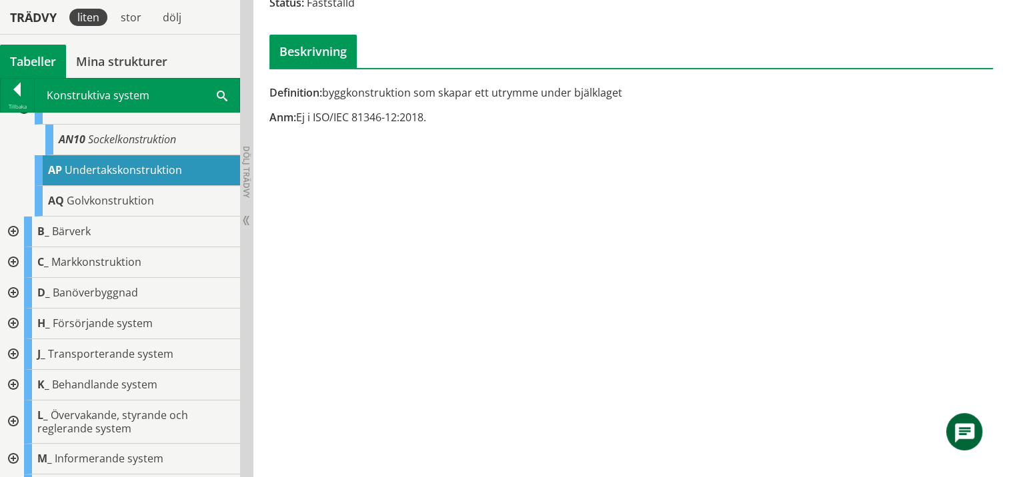
click at [14, 229] on div at bounding box center [12, 232] width 24 height 31
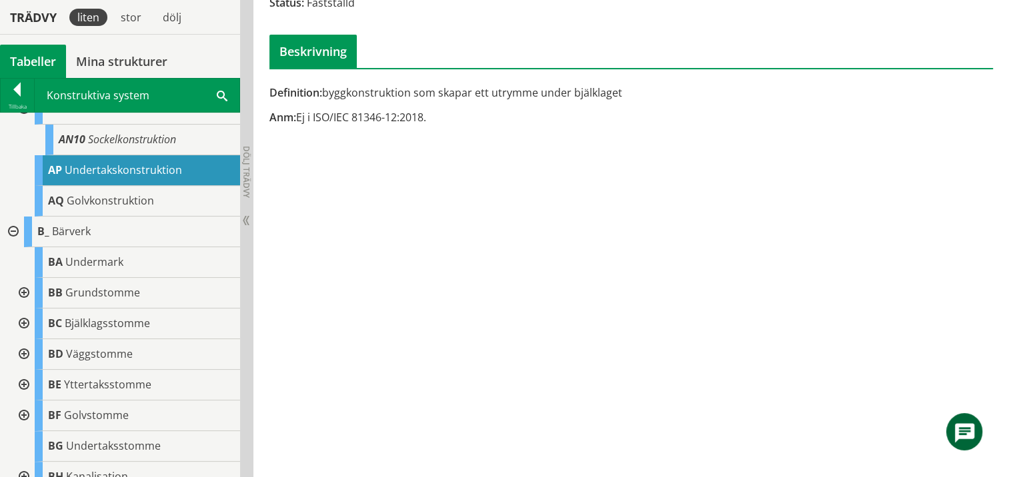
click at [14, 229] on div at bounding box center [12, 232] width 24 height 31
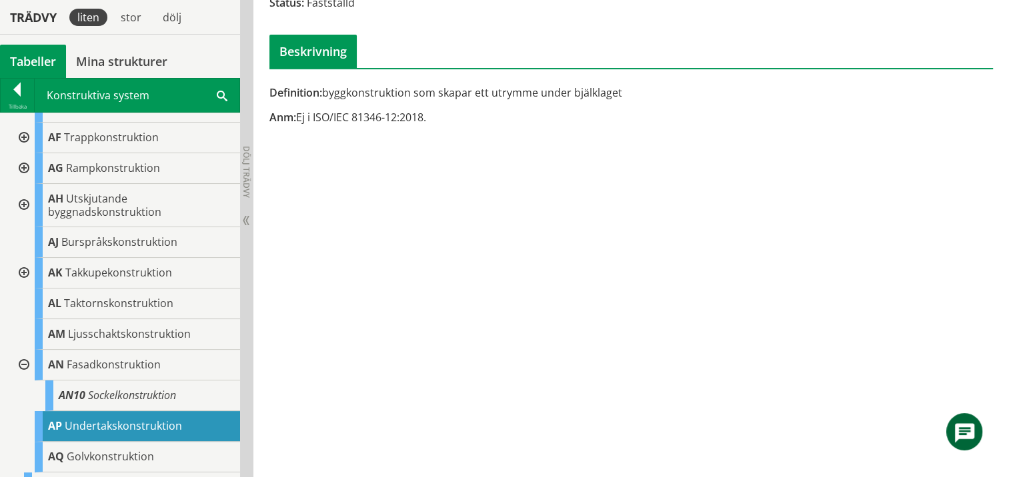
scroll to position [0, 0]
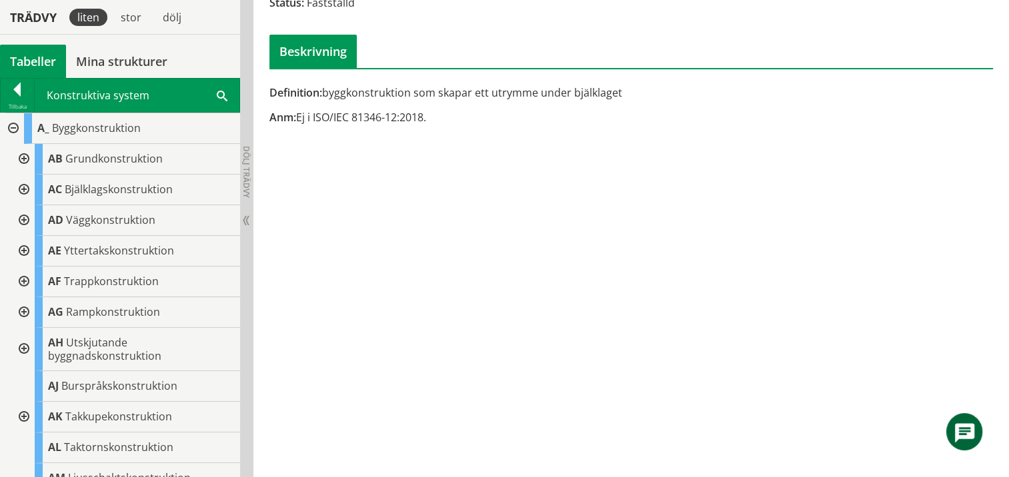
click at [222, 91] on span at bounding box center [222, 95] width 11 height 14
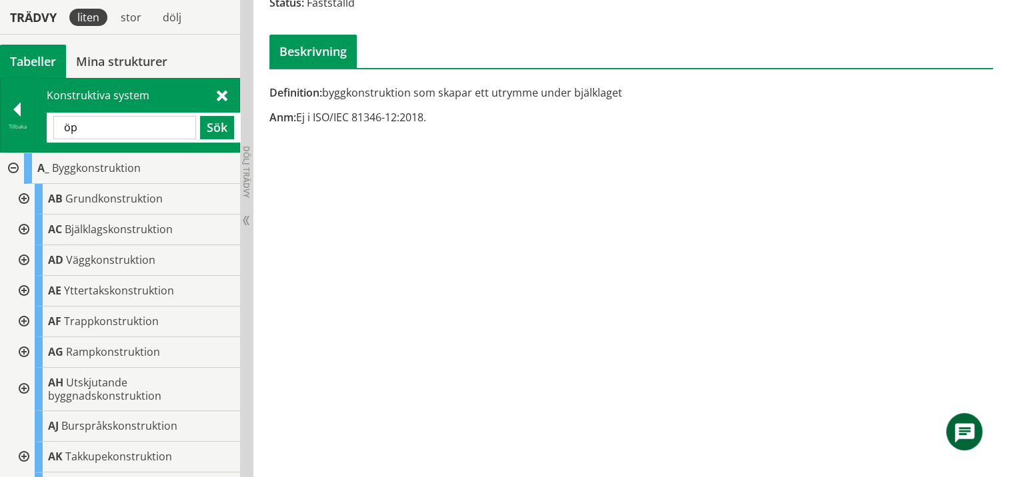
type input "ö"
type input "dörrar"
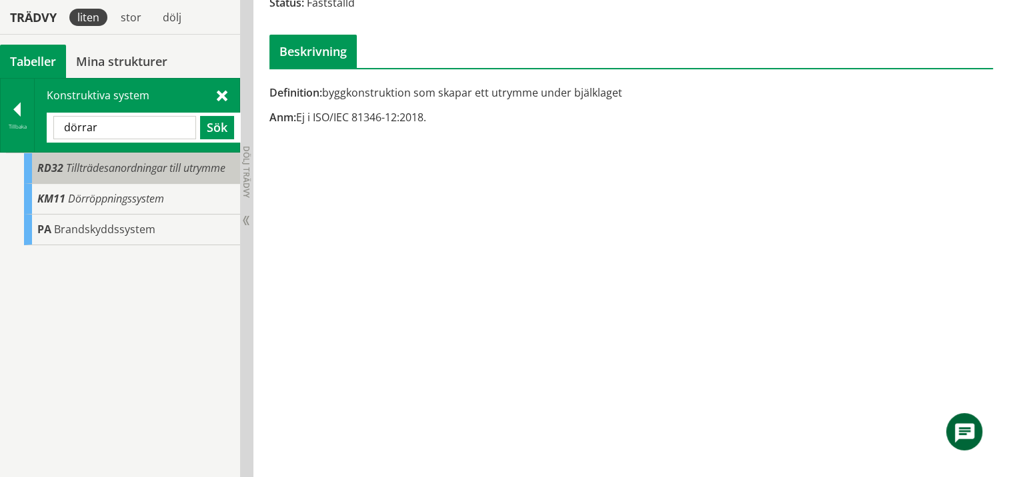
click at [195, 171] on span "Tillträdesanordningar till utrymme" at bounding box center [145, 168] width 159 height 15
